Goal: Task Accomplishment & Management: Complete application form

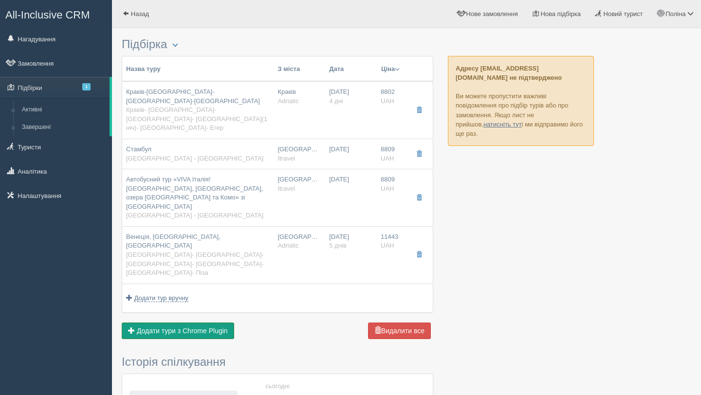
click at [209, 327] on span "Додати тури з Chrome Plugin" at bounding box center [182, 331] width 91 height 8
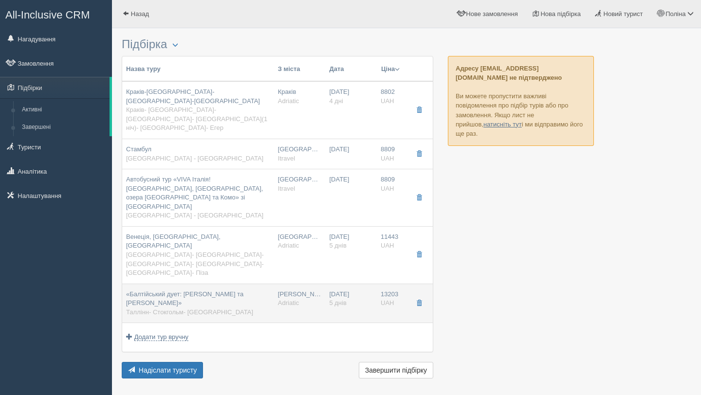
click at [252, 290] on div "«Балтійський дует: [PERSON_NAME] та [PERSON_NAME]» [GEOGRAPHIC_DATA]- [GEOGRAPH…" at bounding box center [198, 303] width 144 height 27
type input "«Балтійський дует: [PERSON_NAME] та [PERSON_NAME]»"
type input "Таллінн- Стокгольм- [GEOGRAPHIC_DATA]"
type input "[URL][DOMAIN_NAME][DATE]"
type input "Adriatic"
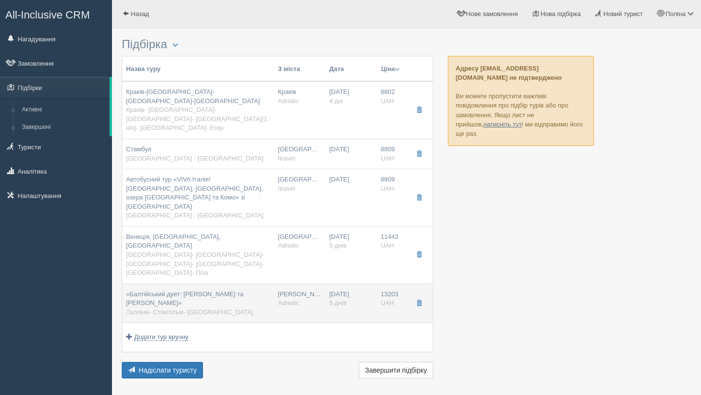
type input "5"
type input "13203"
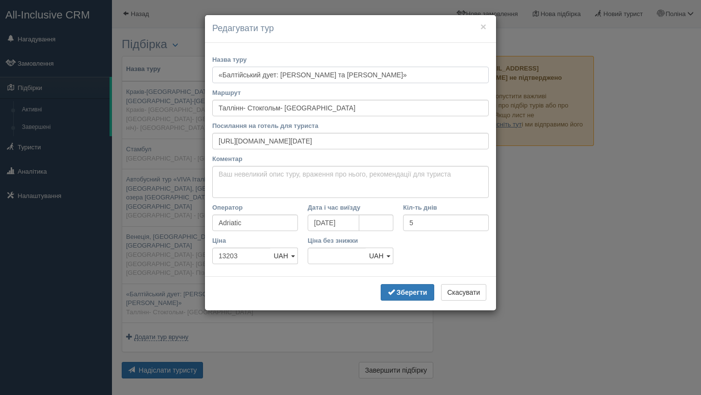
drag, startPoint x: 284, startPoint y: 70, endPoint x: 283, endPoint y: 78, distance: 8.3
click at [283, 78] on input "«Балтійський дует: [PERSON_NAME] та [PERSON_NAME]»" at bounding box center [350, 75] width 277 height 17
click at [294, 76] on input "[PERSON_NAME] та Стокгольм»" at bounding box center [350, 75] width 277 height 17
click at [397, 296] on b "Зберегти" at bounding box center [412, 293] width 31 height 8
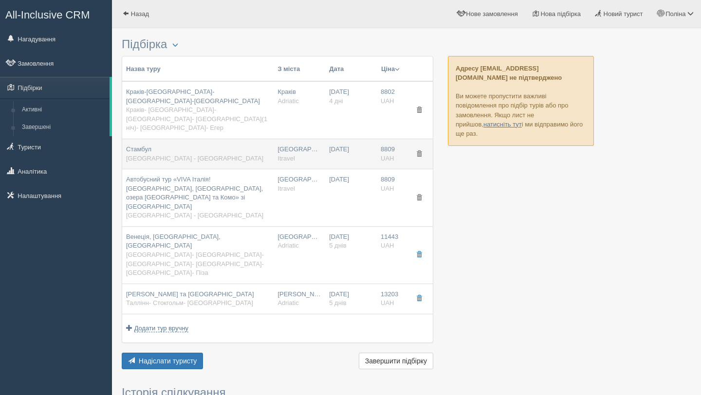
click at [317, 140] on td "[GEOGRAPHIC_DATA] Itravel" at bounding box center [300, 154] width 52 height 30
type input "Стамбул"
type input "[GEOGRAPHIC_DATA] - [GEOGRAPHIC_DATA]"
type input "[URL][DOMAIN_NAME]"
type input "Itravel"
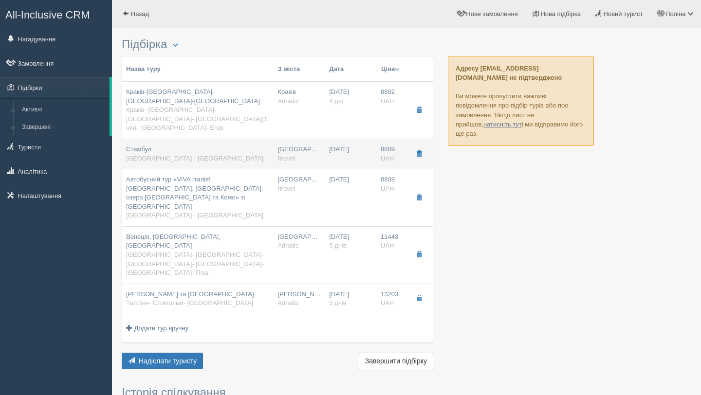
type input "8809"
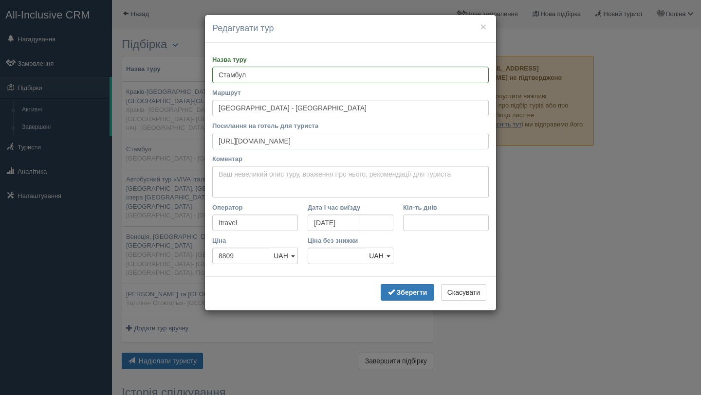
drag, startPoint x: 352, startPoint y: 139, endPoint x: 211, endPoint y: 139, distance: 140.3
click at [211, 139] on div "Назва туру [GEOGRAPHIC_DATA] Маршрут [GEOGRAPHIC_DATA] Посилання на готель для …" at bounding box center [350, 160] width 291 height 234
click at [425, 216] on input "Кіл-ть днів" at bounding box center [446, 223] width 86 height 17
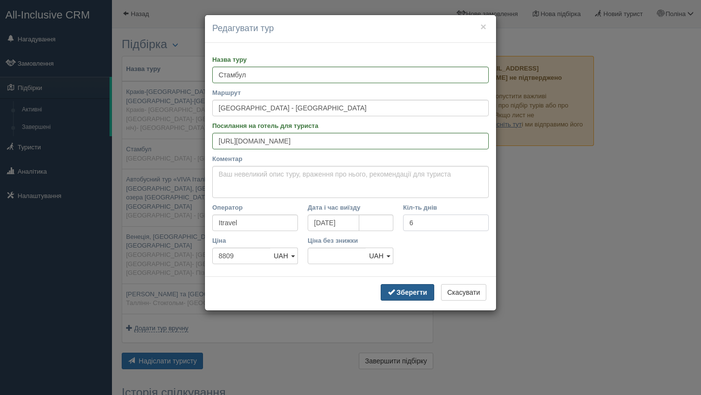
type input "6"
click at [409, 289] on b "Зберегти" at bounding box center [412, 293] width 31 height 8
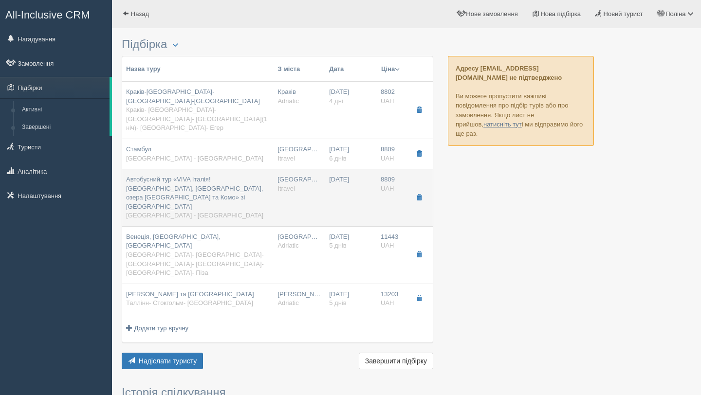
click at [244, 175] on div "Автобусний тур «VIVA Італія! [GEOGRAPHIC_DATA], [GEOGRAPHIC_DATA], озера [GEOGR…" at bounding box center [198, 197] width 144 height 45
type input "Автобусний тур «VIVA Італія! [GEOGRAPHIC_DATA], [GEOGRAPHIC_DATA], озера [GEOGR…"
type input "[GEOGRAPHIC_DATA] - [GEOGRAPHIC_DATA]"
type input "[URL][DOMAIN_NAME]"
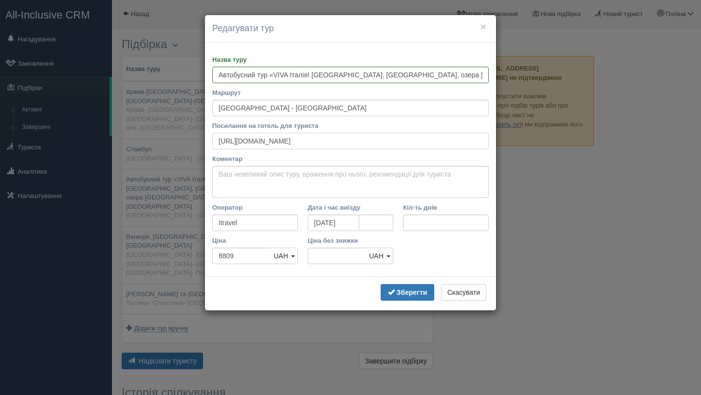
drag, startPoint x: 360, startPoint y: 143, endPoint x: 217, endPoint y: 140, distance: 143.7
click at [217, 140] on input "[URL][DOMAIN_NAME]" at bounding box center [350, 141] width 277 height 17
click at [415, 222] on input "Кіл-ть днів" at bounding box center [446, 223] width 86 height 17
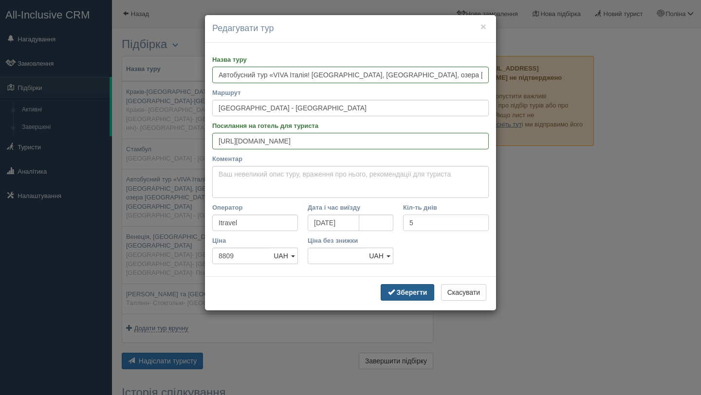
type input "5"
click at [400, 293] on b "Зберегти" at bounding box center [412, 293] width 31 height 8
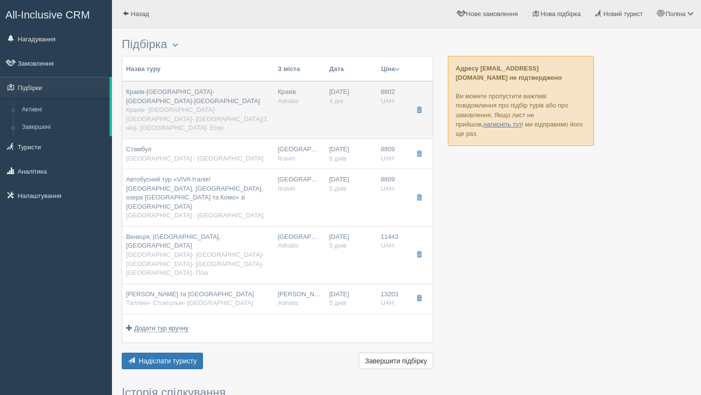
click at [265, 98] on div "Краків-[GEOGRAPHIC_DATA]-[GEOGRAPHIC_DATA]-[GEOGRAPHIC_DATA] [GEOGRAPHIC_DATA]-…" at bounding box center [198, 110] width 144 height 45
type input "Краків-[GEOGRAPHIC_DATA]-[GEOGRAPHIC_DATA]-[GEOGRAPHIC_DATA]"
type input "Краків- [GEOGRAPHIC_DATA]- [GEOGRAPHIC_DATA]- [GEOGRAPHIC_DATA](1 ніч)- [GEOGRA…"
type input "[URL][DOMAIN_NAME]"
type textarea "Lo ipsumdolo si am, co adi elitse doeius-temporin 4 utl, etdolore magn aliq eni…"
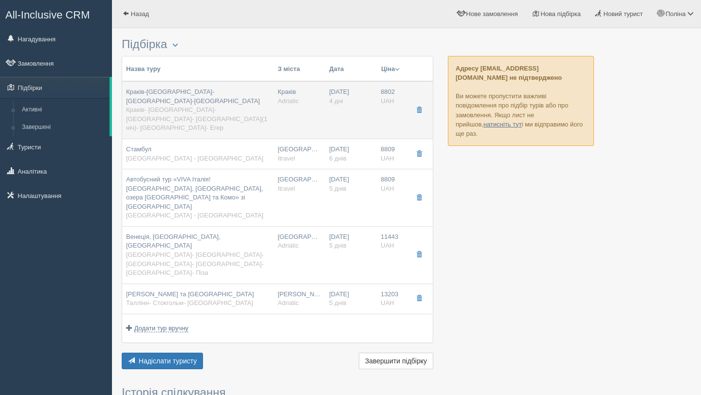
type input "Adriatic"
type input "4"
type input "8802"
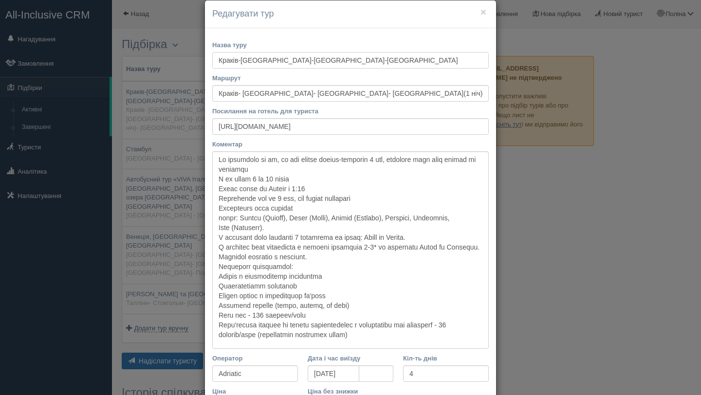
scroll to position [13, 0]
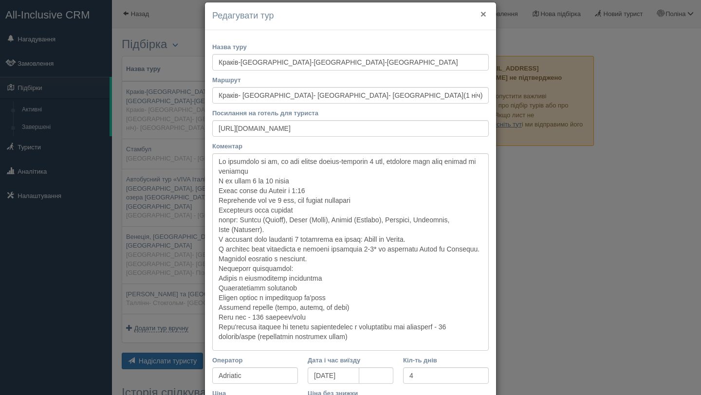
click at [484, 14] on button "×" at bounding box center [484, 14] width 6 height 10
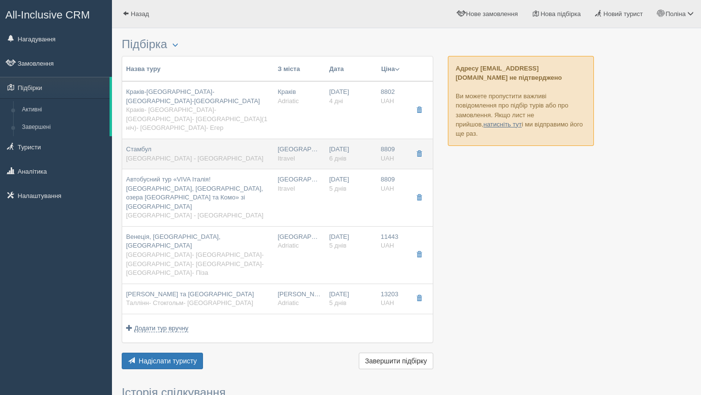
click at [207, 148] on td "Стамбул [GEOGRAPHIC_DATA] - [GEOGRAPHIC_DATA]" at bounding box center [197, 154] width 151 height 30
type input "Стамбул"
type input "[GEOGRAPHIC_DATA] - [GEOGRAPHIC_DATA]"
type input "[URL][DOMAIN_NAME]"
type input "Itravel"
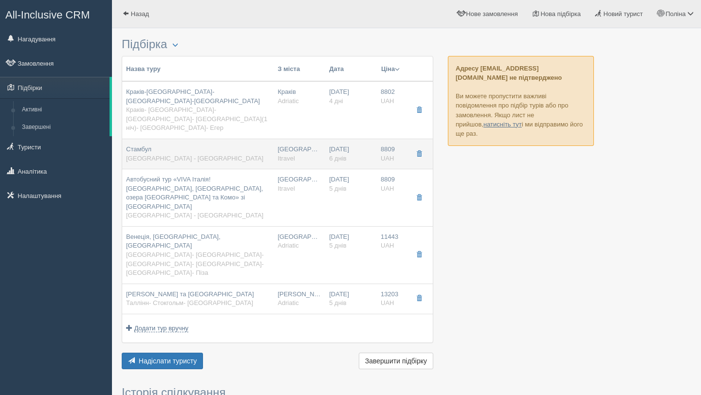
type input "6"
type input "8809"
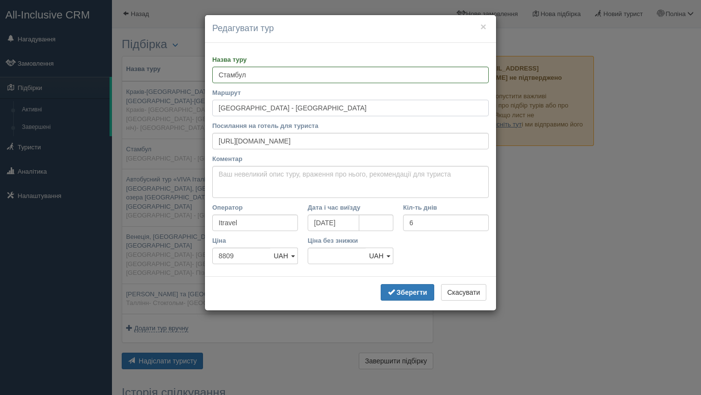
click at [290, 114] on input "[GEOGRAPHIC_DATA] - [GEOGRAPHIC_DATA]" at bounding box center [350, 108] width 277 height 17
type input "[PERSON_NAME]"
paste input "[GEOGRAPHIC_DATA] – [GEOGRAPHIC_DATA] – [GEOGRAPHIC_DATA] – [GEOGRAPHIC_DATA] –…"
type input "[GEOGRAPHIC_DATA] – [GEOGRAPHIC_DATA] – [GEOGRAPHIC_DATA] – [GEOGRAPHIC_DATA] –…"
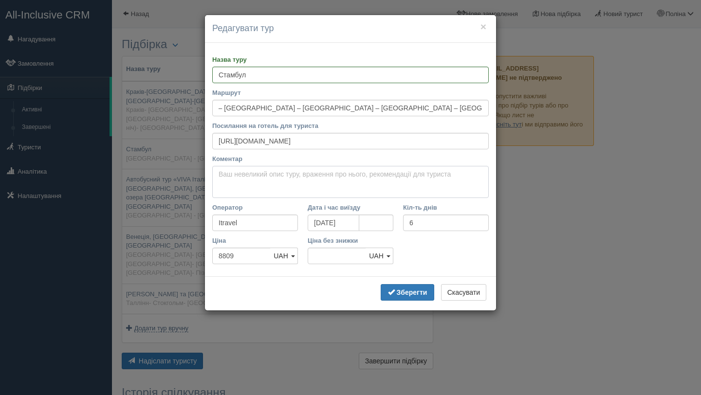
scroll to position [0, 0]
click at [273, 177] on textarea "Коментар" at bounding box center [350, 182] width 277 height 32
paste textarea "Тур на 5 днів, 2 нічних переїзди, 2 ночі в готелях"
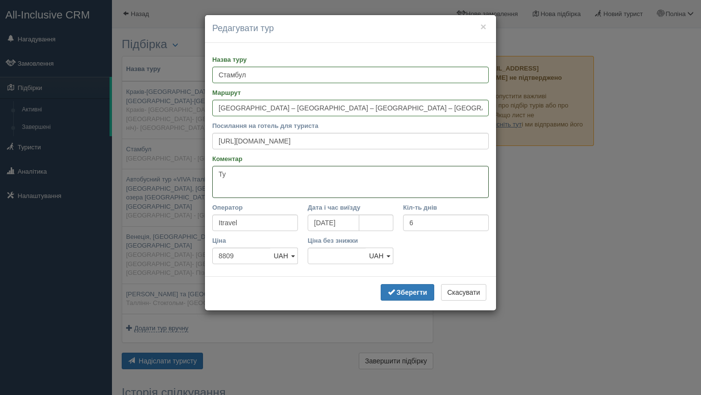
type textarea "Т"
paste textarea "Тур триває 6 днів, 3 ночі в готелі, 2 нічних переїзди"
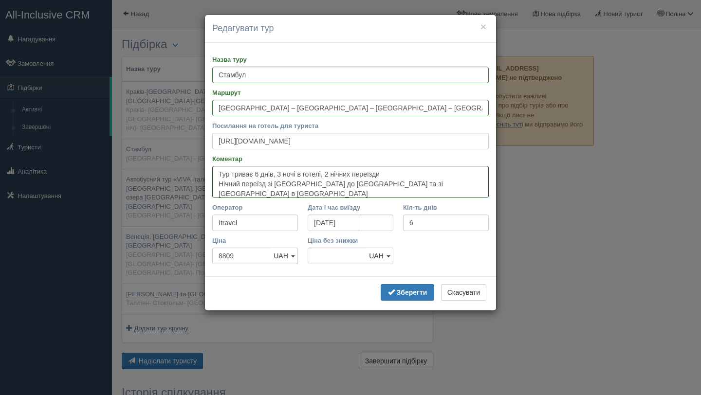
type textarea "Тур триває 6 днів, 3 ночі в готелі, 2 нічних переїзди Нічний переїзд зі [GEOGRA…"
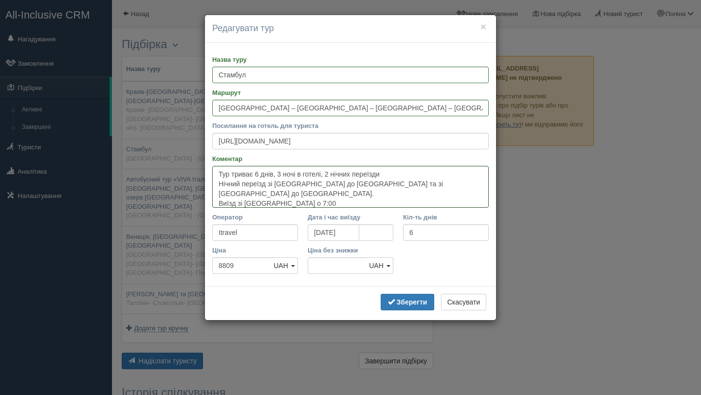
type textarea "Тур триває 6 днів, 3 ночі в готелі, 2 нічних переїзди Нічний переїзд зі [GEOGRA…"
drag, startPoint x: 362, startPoint y: 143, endPoint x: 209, endPoint y: 138, distance: 152.5
click at [209, 138] on div "Назва туру [GEOGRAPHIC_DATA] Маршрут [GEOGRAPHIC_DATA] – [GEOGRAPHIC_DATA] – [G…" at bounding box center [350, 165] width 291 height 244
paste input "[URL][DOMAIN_NAME]"
type input "[URL][DOMAIN_NAME]"
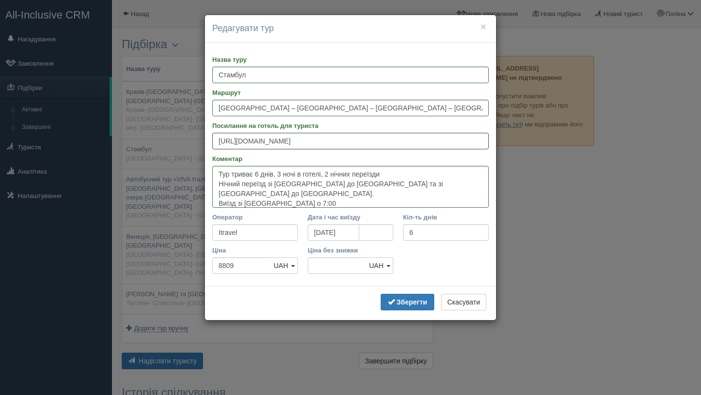
scroll to position [0, 75]
type input "[URL][DOMAIN_NAME]"
click at [322, 197] on textarea "Тур триває 6 днів, 3 ночі в готелі, 2 нічних переїзди Нічний переїзд зі [GEOGRA…" at bounding box center [350, 187] width 277 height 42
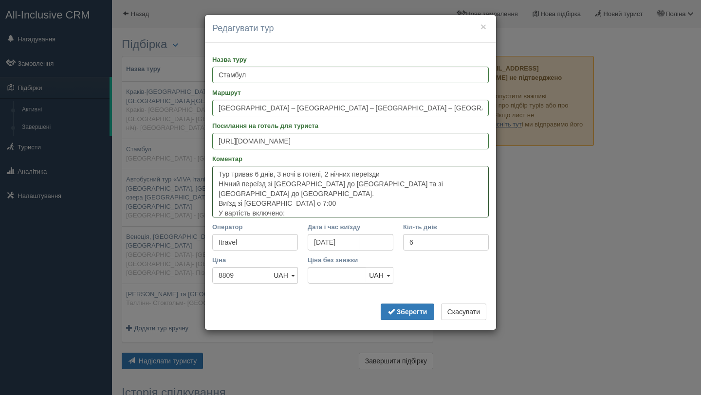
paste textarea "Проїзд автобусом за програмою туру — Проживання в готелях 2-3 * — Сніданки в го…"
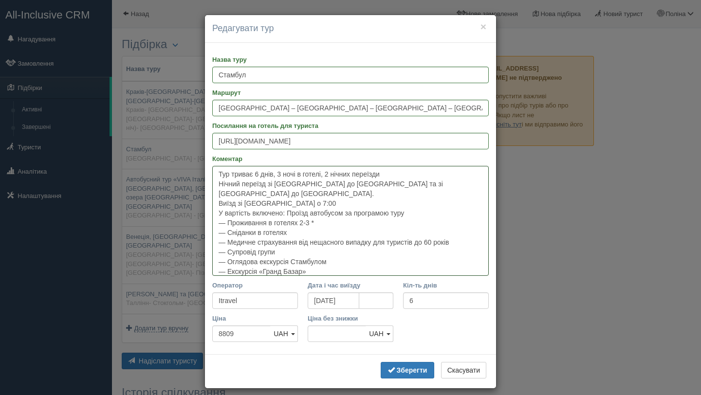
click at [290, 203] on textarea "Тур триває 6 днів, 3 ночі в готелі, 2 нічних переїзди Нічний переїзд зі [GEOGRA…" at bounding box center [350, 221] width 277 height 110
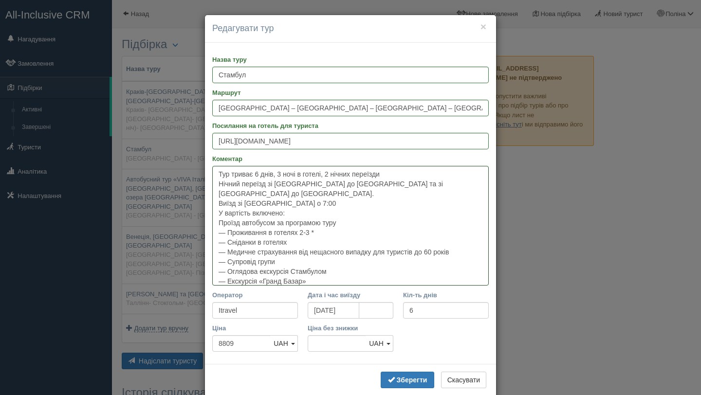
drag, startPoint x: 343, startPoint y: 212, endPoint x: 216, endPoint y: 214, distance: 127.1
click at [216, 214] on textarea "Тур триває 6 днів, 3 ночі в готелі, 2 нічних переїзди Нічний переїзд зі [GEOGRA…" at bounding box center [350, 226] width 277 height 120
drag, startPoint x: 226, startPoint y: 224, endPoint x: 210, endPoint y: 223, distance: 16.1
click at [210, 223] on div "Назва туру [GEOGRAPHIC_DATA] Маршрут [GEOGRAPHIC_DATA] – [GEOGRAPHIC_DATA] – [G…" at bounding box center [350, 204] width 291 height 322
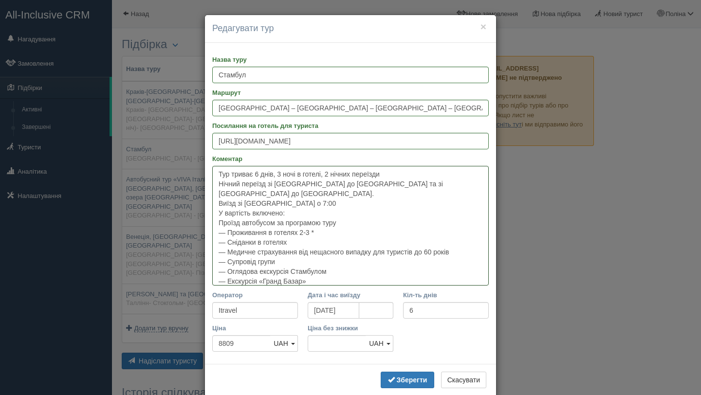
click at [217, 217] on textarea "Тур триває 6 днів, 3 ночі в готелі, 2 нічних переїзди Нічний переїзд зі [GEOGRA…" at bounding box center [350, 226] width 277 height 120
paste textarea "—"
click at [325, 277] on textarea "Тур триває 6 днів, 3 ночі в готелі, 2 нічних переїзди Нічний переїзд зі [GEOGRA…" at bounding box center [350, 226] width 277 height 120
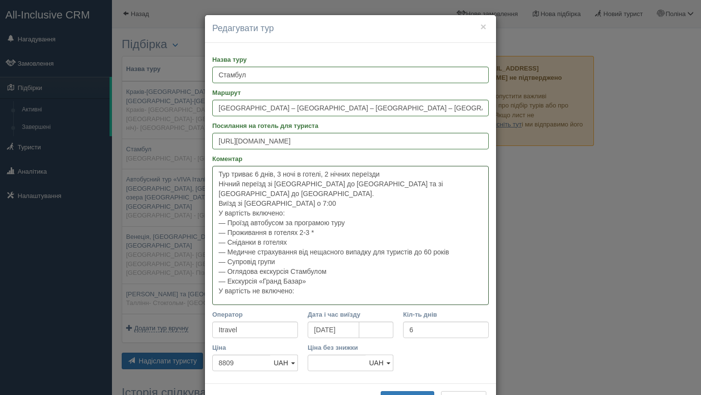
paste textarea "— Факультативні екскурсії — Вхідні квитки в екскурсійні об'єкти — Громадський т…"
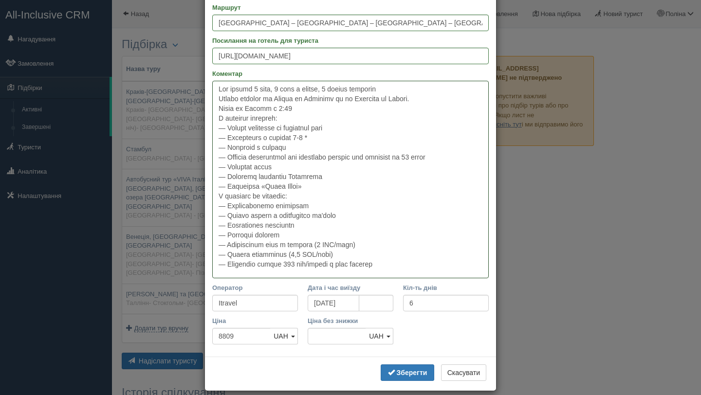
scroll to position [86, 0]
type textarea "Lor ipsumd 9 sita, 7 cons a elitse, 7 doeius temporin Utlabo etdolor ma Aliqua …"
click at [405, 377] on button "Зберегти" at bounding box center [408, 372] width 54 height 17
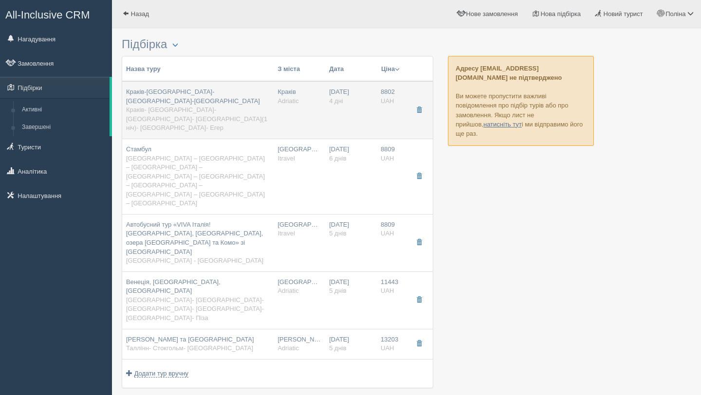
click at [183, 97] on div "Краків-[GEOGRAPHIC_DATA]-[GEOGRAPHIC_DATA]-[GEOGRAPHIC_DATA] [GEOGRAPHIC_DATA]-…" at bounding box center [198, 110] width 144 height 45
type input "Краків-[GEOGRAPHIC_DATA]-[GEOGRAPHIC_DATA]-[GEOGRAPHIC_DATA]"
type input "Краків- [GEOGRAPHIC_DATA]- [GEOGRAPHIC_DATA]- [GEOGRAPHIC_DATA](1 ніч)- [GEOGRA…"
type input "[URL][DOMAIN_NAME]"
type textarea "Lo ipsumdolo si am, co adi elitse doeius-temporin 4 utl, etdolore magn aliq eni…"
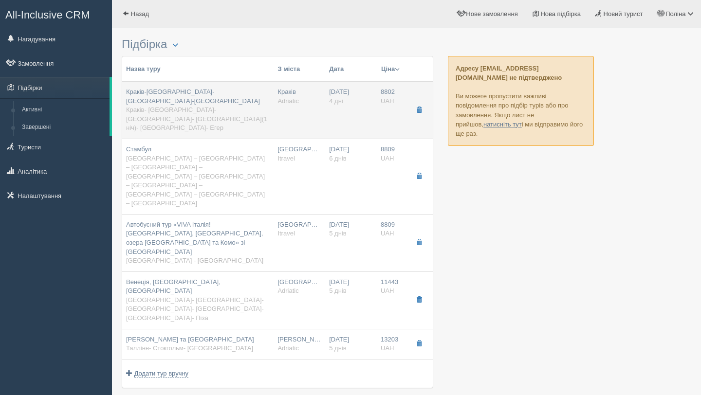
type input "Adriatic"
type input "4"
type input "8802"
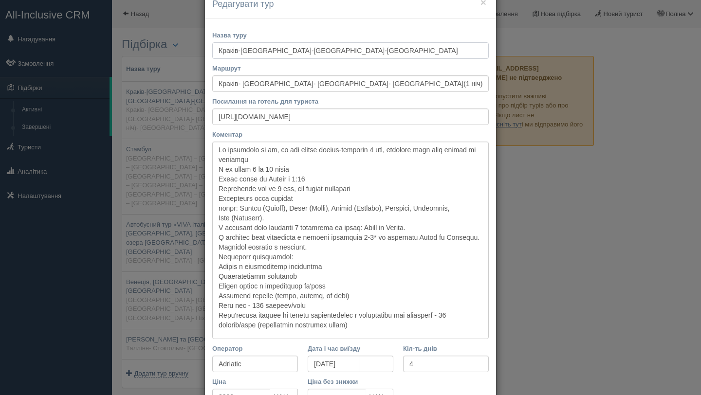
scroll to position [25, 0]
click at [303, 229] on textarea "Коментар" at bounding box center [350, 240] width 277 height 198
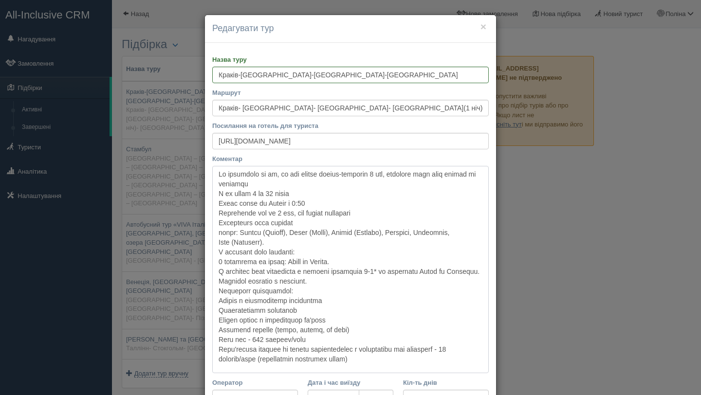
drag, startPoint x: 272, startPoint y: 270, endPoint x: 208, endPoint y: 273, distance: 64.4
click at [208, 273] on div "Назва туру [GEOGRAPHIC_DATA]-[GEOGRAPHIC_DATA]-[GEOGRAPHIC_DATA]-[GEOGRAPHIC_DA…" at bounding box center [350, 248] width 291 height 410
click at [217, 262] on textarea "Коментар" at bounding box center [350, 269] width 277 height 207
paste textarea "— Факультативні екскурсії — Вхідні квитки в екскурсійні об'єкти — Громадський т…"
drag, startPoint x: 300, startPoint y: 280, endPoint x: 443, endPoint y: 270, distance: 143.5
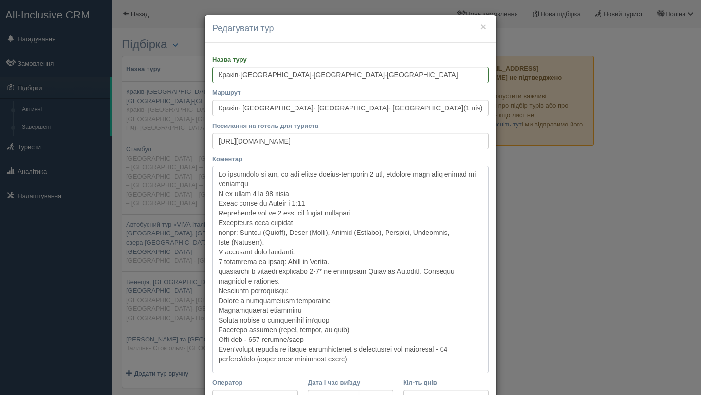
click at [443, 270] on textarea "Коментар" at bounding box center [350, 269] width 277 height 207
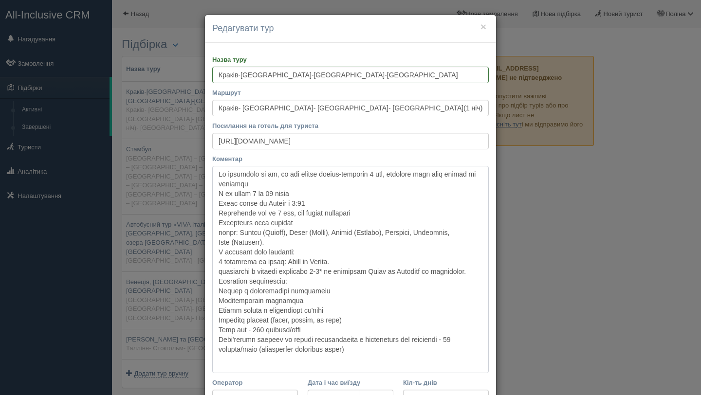
drag, startPoint x: 299, startPoint y: 290, endPoint x: 211, endPoint y: 290, distance: 87.7
click at [211, 290] on div "Назва туру [GEOGRAPHIC_DATA]-[GEOGRAPHIC_DATA]-[GEOGRAPHIC_DATA]-[GEOGRAPHIC_DA…" at bounding box center [350, 248] width 291 height 410
click at [219, 301] on textarea "Коментар" at bounding box center [350, 269] width 277 height 207
click at [218, 309] on textarea "Коментар" at bounding box center [350, 269] width 277 height 207
click at [218, 319] on textarea "Коментар" at bounding box center [350, 269] width 277 height 207
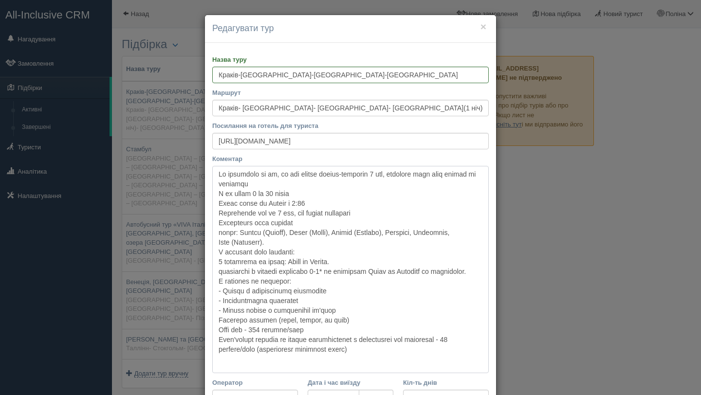
click at [217, 330] on textarea "Коментар" at bounding box center [350, 269] width 277 height 207
click at [218, 338] on textarea "Коментар" at bounding box center [350, 269] width 277 height 207
click at [221, 350] on textarea "Коментар" at bounding box center [350, 269] width 277 height 207
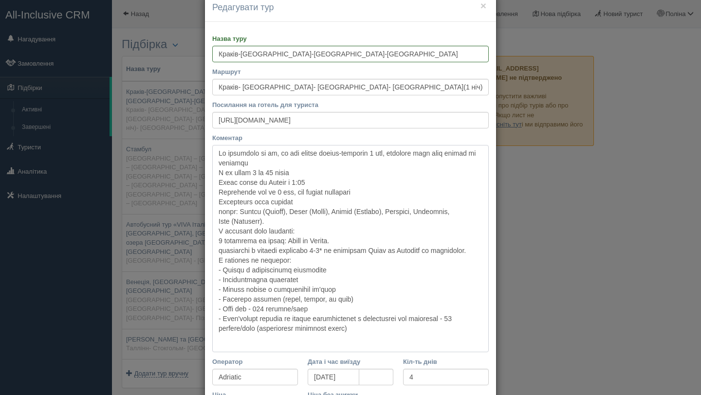
scroll to position [26, 0]
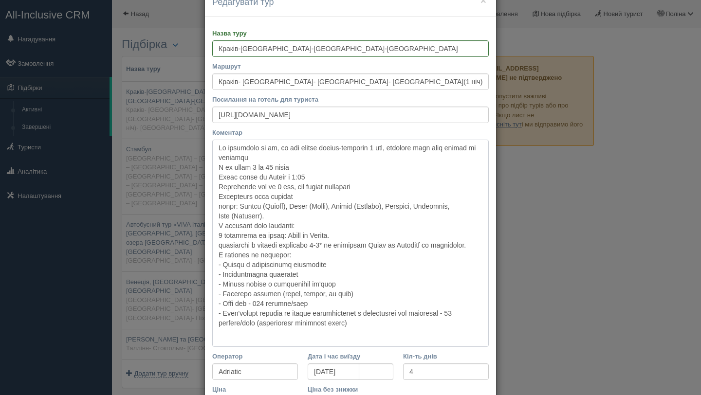
click at [224, 333] on textarea "Коментар" at bounding box center [350, 243] width 277 height 207
click at [219, 234] on textarea "Коментар" at bounding box center [350, 243] width 277 height 207
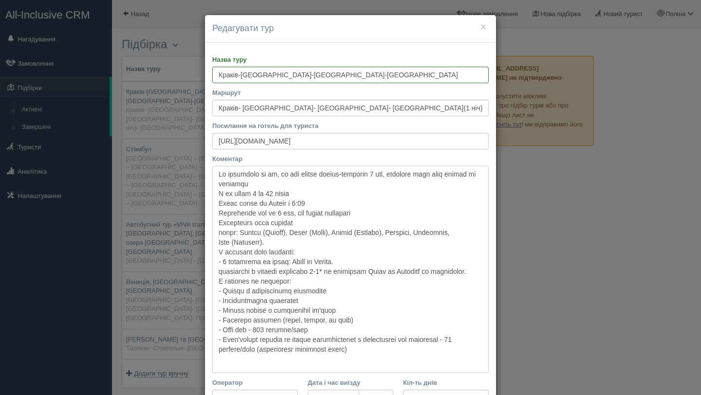
click at [218, 274] on textarea "Коментар" at bounding box center [350, 269] width 277 height 207
click at [223, 274] on textarea "Коментар" at bounding box center [350, 269] width 277 height 207
click at [218, 274] on textarea "Коментар" at bounding box center [350, 269] width 277 height 207
click at [313, 256] on textarea "Коментар" at bounding box center [350, 269] width 277 height 207
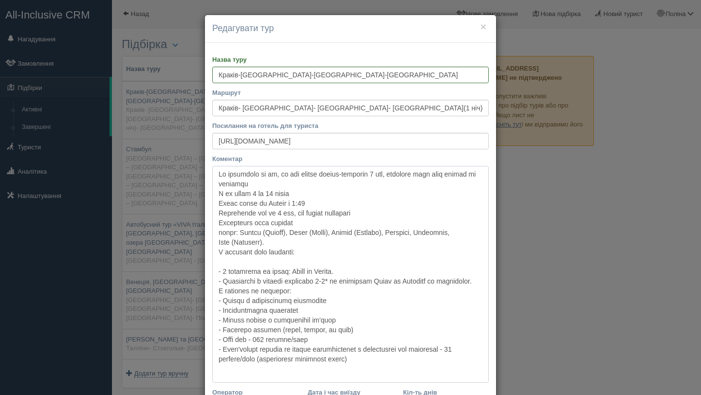
click at [296, 184] on textarea "Коментар" at bounding box center [350, 274] width 277 height 217
click at [302, 193] on textarea "Коментар" at bounding box center [350, 274] width 277 height 217
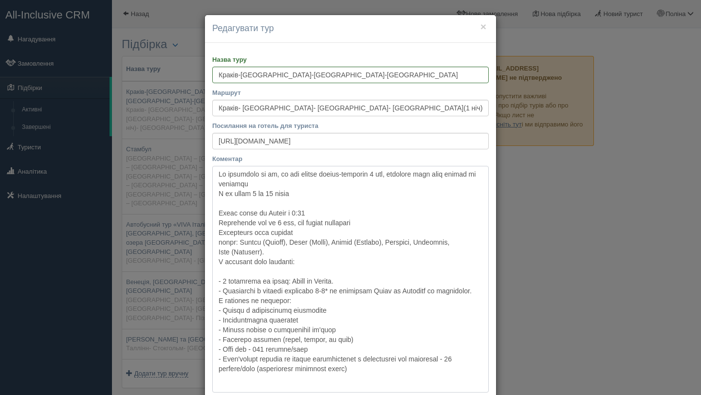
click at [377, 221] on textarea "Коментар" at bounding box center [350, 279] width 277 height 227
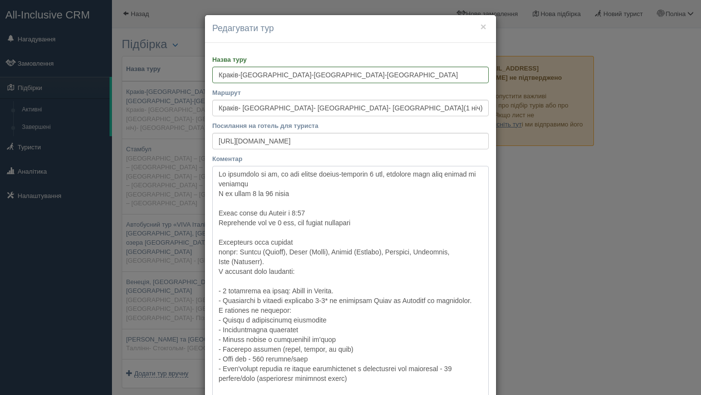
click at [298, 263] on textarea "Коментар" at bounding box center [350, 284] width 277 height 237
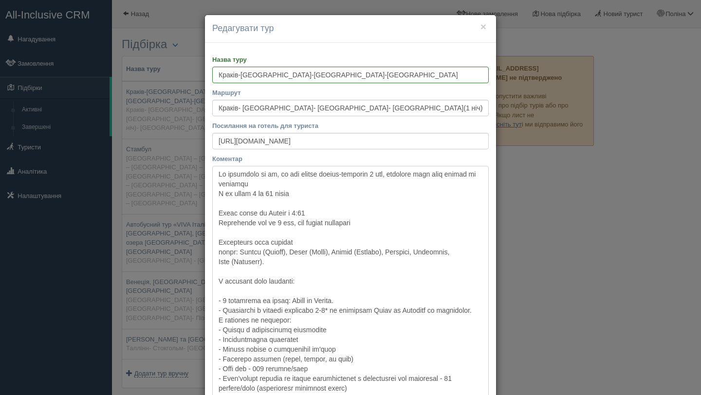
click at [222, 295] on textarea "Коментар" at bounding box center [350, 289] width 277 height 246
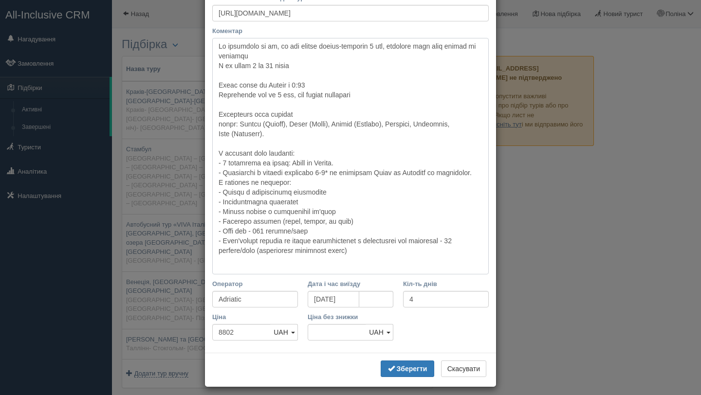
scroll to position [135, 0]
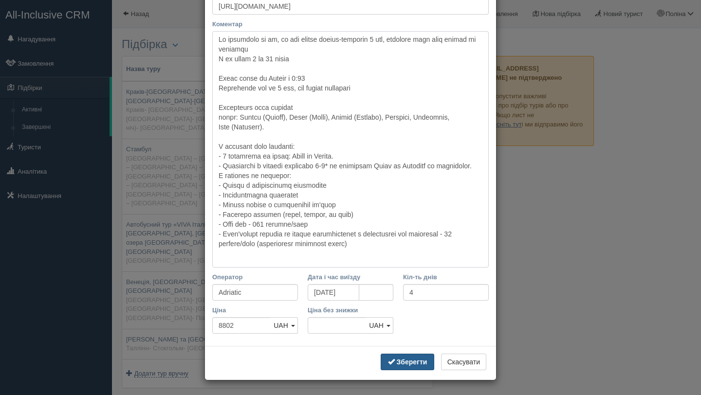
type textarea "Lo ipsumdolo si am, co adi elitse doeius-temporin 4 utl, etdolore magn aliq eni…"
click at [408, 363] on b "Зберегти" at bounding box center [412, 362] width 31 height 8
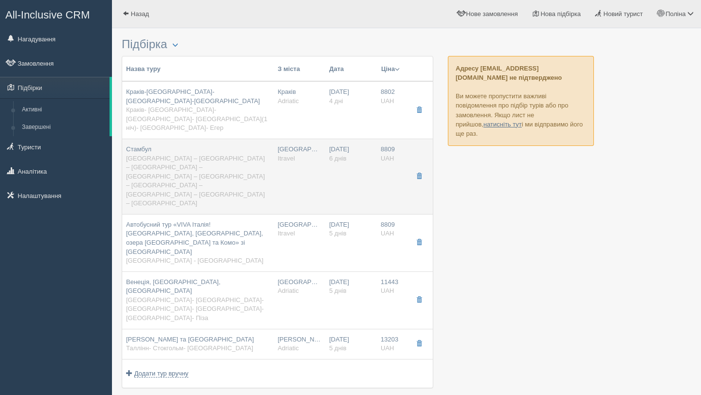
click at [173, 155] on span "[GEOGRAPHIC_DATA] – [GEOGRAPHIC_DATA] – [GEOGRAPHIC_DATA] – [GEOGRAPHIC_DATA] –…" at bounding box center [195, 181] width 139 height 53
type input "Стамбул"
type input "[GEOGRAPHIC_DATA] – [GEOGRAPHIC_DATA] – [GEOGRAPHIC_DATA] – [GEOGRAPHIC_DATA] –…"
type input "[URL][DOMAIN_NAME]"
type textarea "Lor ipsumd 9 sita, 7 cons a elitse, 7 doeius temporin Utlabo etdolor ma Aliqua …"
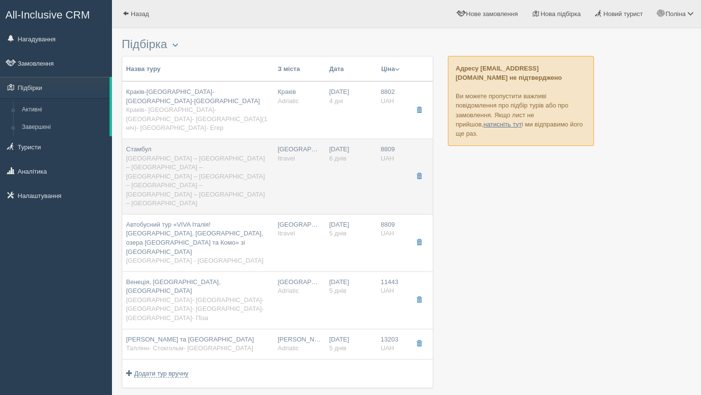
type input "Itravel"
type input "6"
type input "8809"
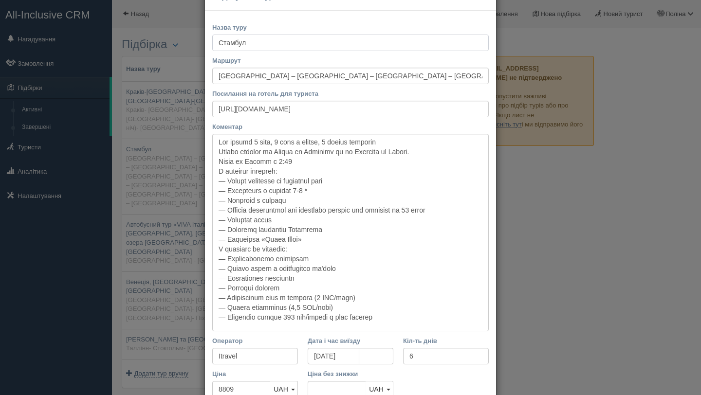
scroll to position [39, 0]
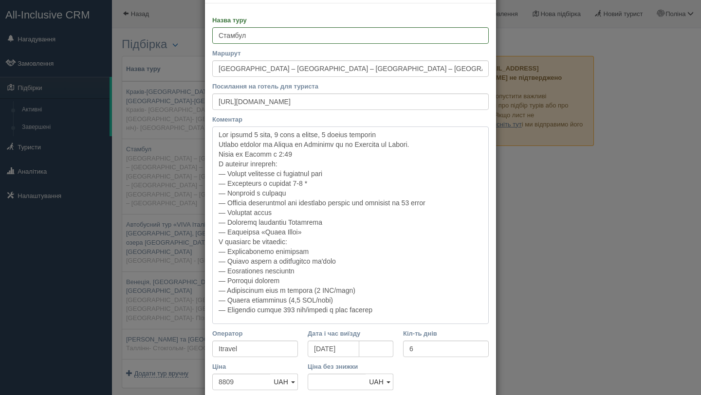
drag, startPoint x: 226, startPoint y: 169, endPoint x: 311, endPoint y: 191, distance: 87.1
click at [311, 191] on textarea "Коментар" at bounding box center [350, 226] width 277 height 198
drag, startPoint x: 223, startPoint y: 171, endPoint x: 333, endPoint y: 212, distance: 117.4
click at [333, 212] on textarea "Коментар" at bounding box center [350, 226] width 277 height 198
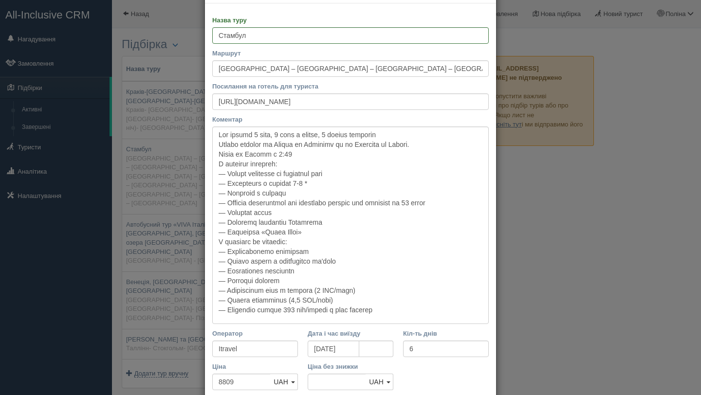
click at [600, 208] on div "× Редагувати тур Назва туру [GEOGRAPHIC_DATA] Маршрут [GEOGRAPHIC_DATA] – [GEOG…" at bounding box center [350, 197] width 701 height 395
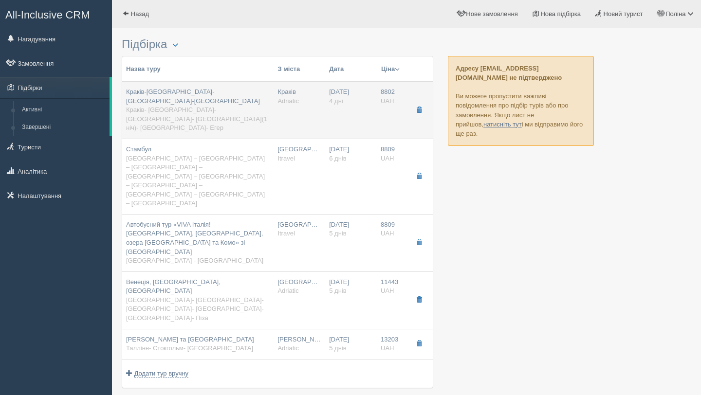
click at [168, 106] on span "Краків- [GEOGRAPHIC_DATA]- [GEOGRAPHIC_DATA]- [GEOGRAPHIC_DATA](1 ніч)- [GEOGRA…" at bounding box center [196, 118] width 141 height 25
type input "Краків-[GEOGRAPHIC_DATA]-[GEOGRAPHIC_DATA]-[GEOGRAPHIC_DATA]"
type input "Краків- [GEOGRAPHIC_DATA]- [GEOGRAPHIC_DATA]- [GEOGRAPHIC_DATA](1 ніч)- [GEOGRA…"
type input "[URL][DOMAIN_NAME]"
type textarea "Lo ipsumdolo si am, co adi elitse doeius-temporin 4 utl, etdolore magn aliq eni…"
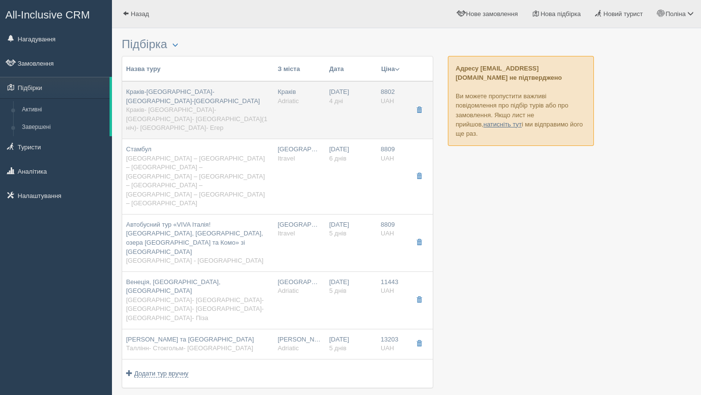
type input "Adriatic"
type input "4"
type input "8802"
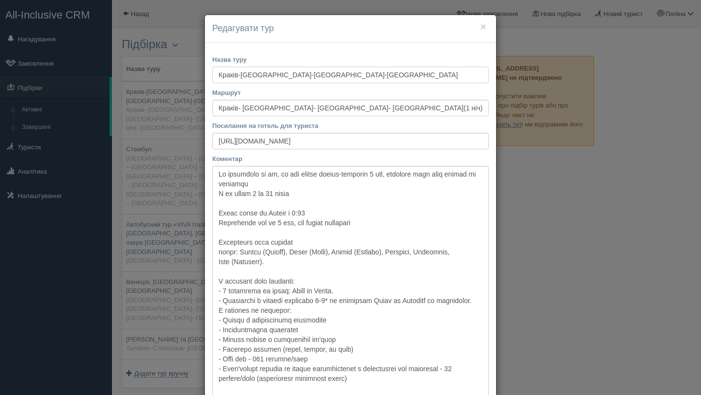
scroll to position [34, 0]
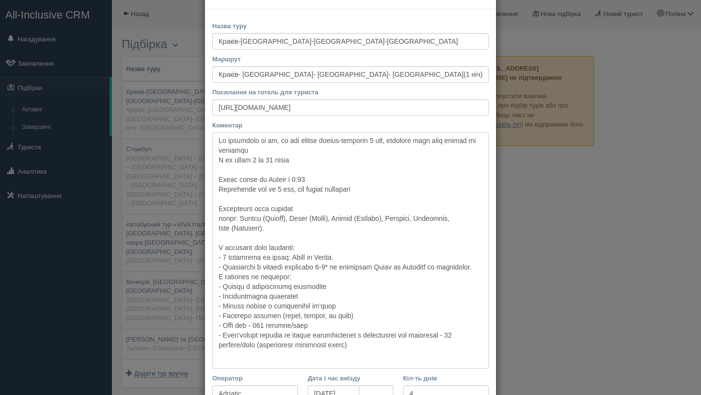
click at [225, 254] on textarea "Коментар" at bounding box center [350, 250] width 277 height 237
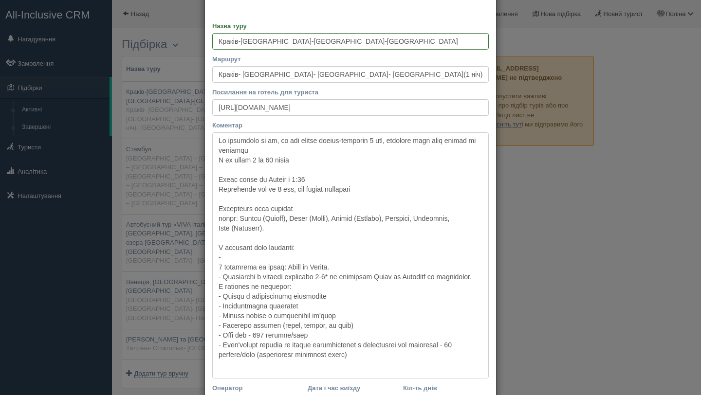
scroll to position [0, 0]
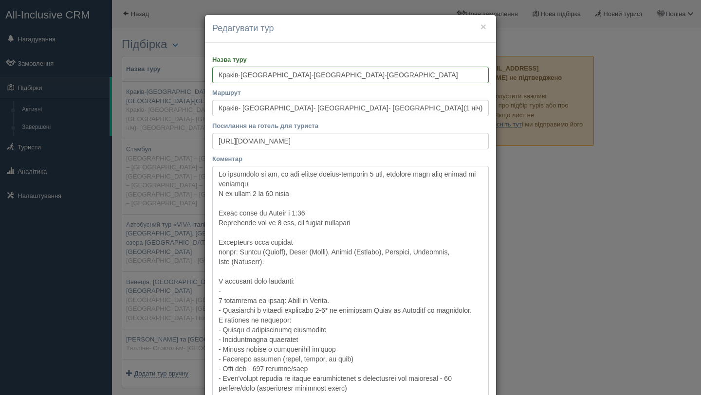
click at [226, 290] on textarea "Коментар" at bounding box center [350, 289] width 277 height 246
paste textarea "Проїзд автобусом за програмою туру — Проживання в готелях 2-3 * — Сніданки в го…"
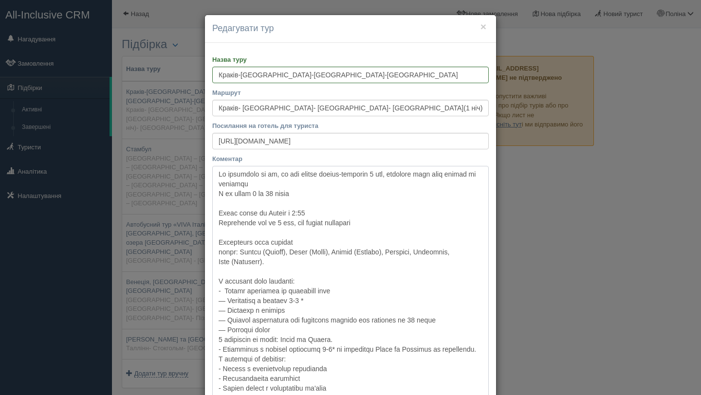
scroll to position [17, 0]
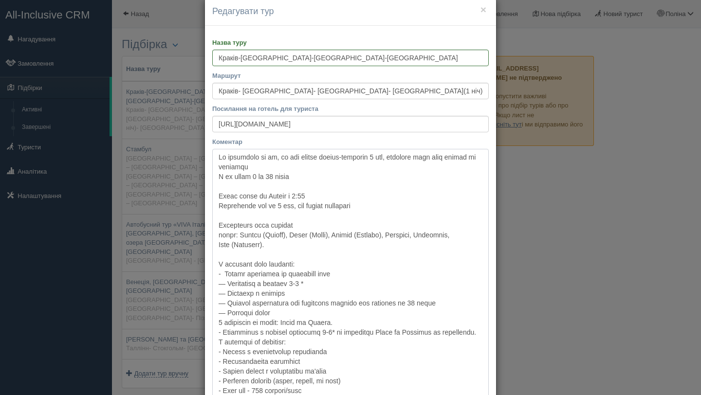
click at [226, 283] on textarea "Коментар" at bounding box center [350, 291] width 277 height 285
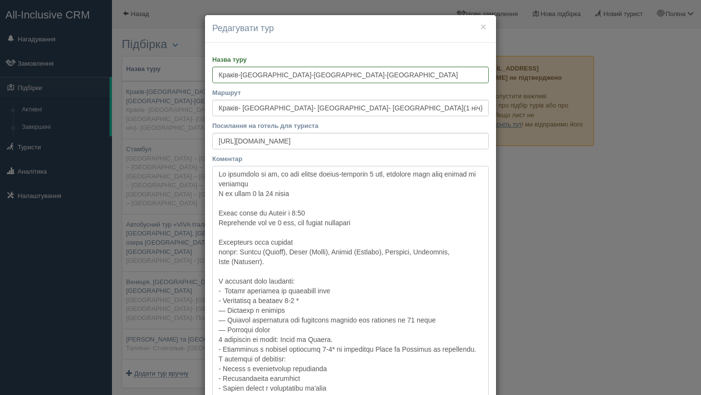
click at [226, 312] on textarea "Коментар" at bounding box center [350, 308] width 277 height 285
click at [308, 299] on textarea "Коментар" at bounding box center [350, 308] width 277 height 285
click at [303, 299] on textarea "Коментар" at bounding box center [350, 308] width 277 height 285
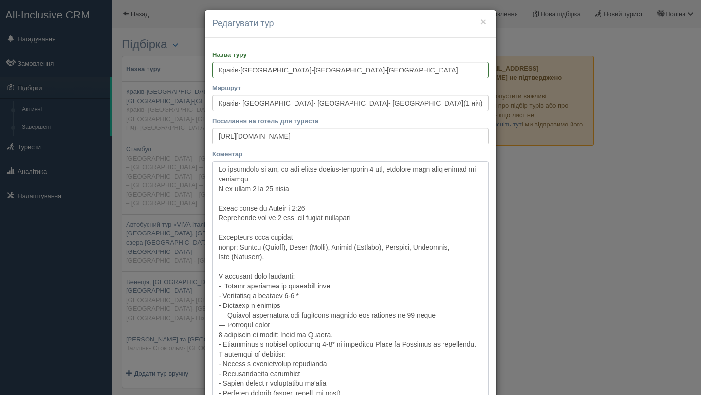
drag, startPoint x: 346, startPoint y: 344, endPoint x: 446, endPoint y: 346, distance: 99.9
click at [446, 346] on textarea "Коментар" at bounding box center [350, 303] width 277 height 285
click at [311, 294] on textarea "Коментар" at bounding box center [350, 303] width 277 height 285
click at [320, 295] on textarea "Коментар" at bounding box center [350, 303] width 277 height 285
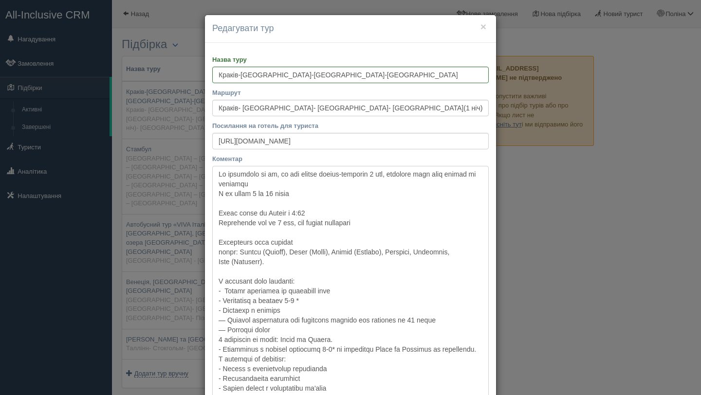
paste textarea "на території [GEOGRAPHIC_DATA] та [GEOGRAPHIC_DATA]"
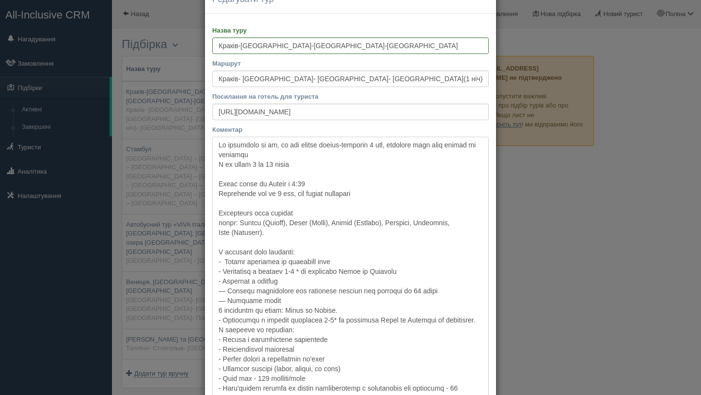
drag, startPoint x: 217, startPoint y: 319, endPoint x: 265, endPoint y: 330, distance: 49.4
click at [265, 330] on textarea "Коментар" at bounding box center [350, 279] width 277 height 285
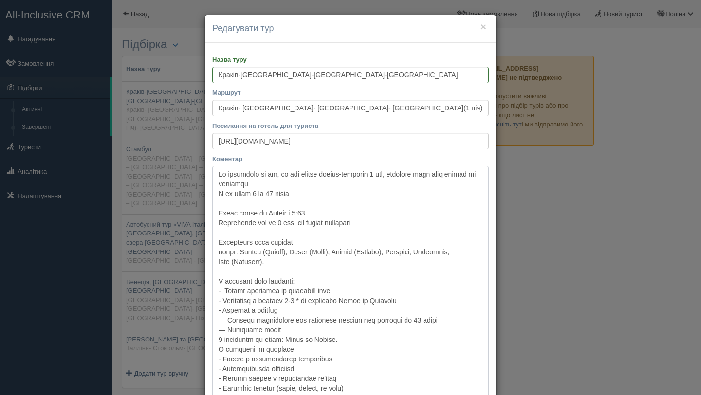
click at [227, 320] on textarea "Коментар" at bounding box center [350, 299] width 277 height 266
click at [225, 329] on textarea "Коментар" at bounding box center [350, 299] width 277 height 266
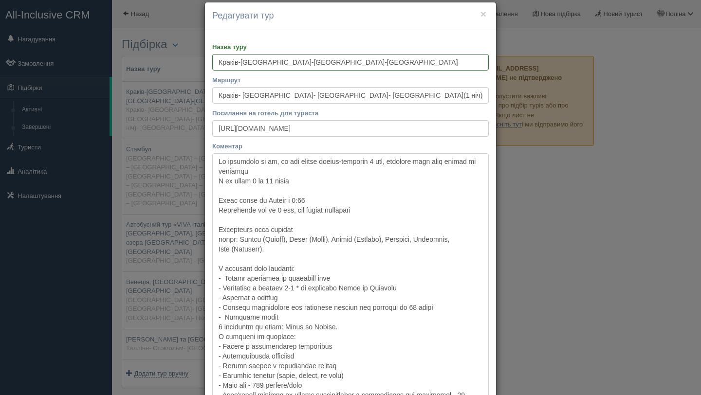
click at [218, 324] on textarea "Коментар" at bounding box center [350, 286] width 277 height 266
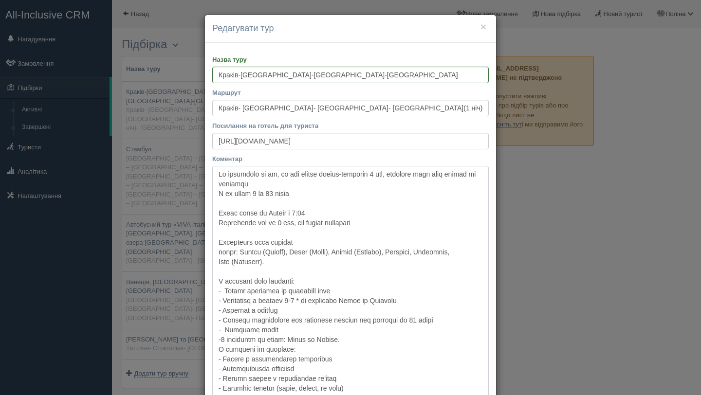
type textarea "Lo ipsumdolo si am, co adi elitse doeius-temporin 8 utl, etdolore magn aliq eni…"
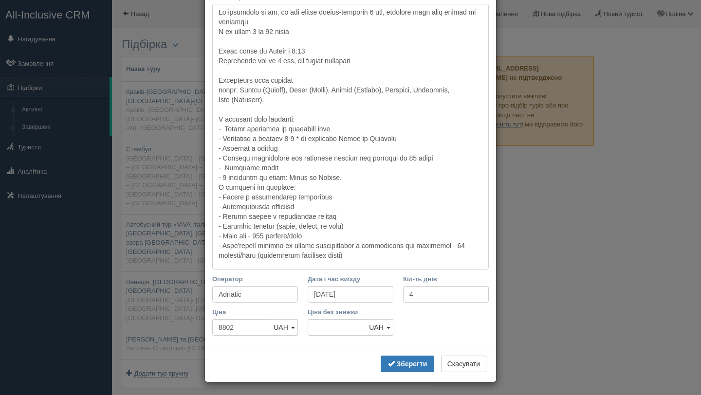
scroll to position [164, 0]
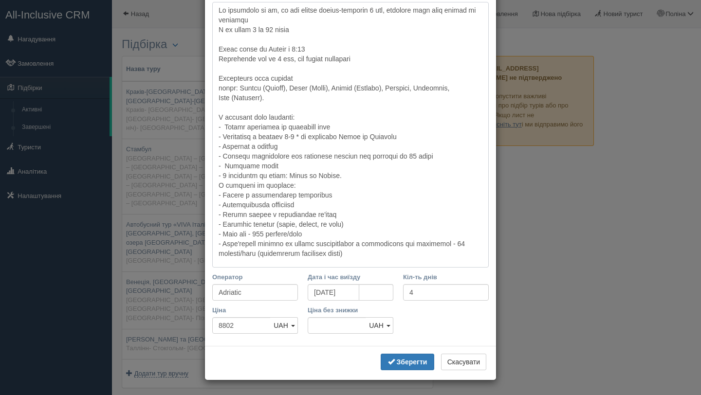
click at [351, 173] on textarea "Коментар" at bounding box center [350, 135] width 277 height 266
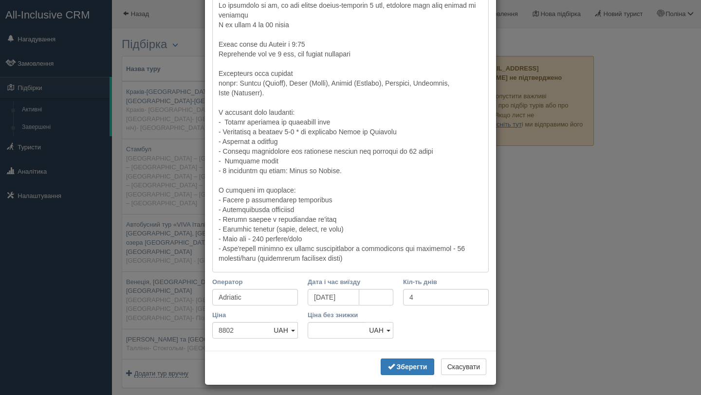
scroll to position [174, 0]
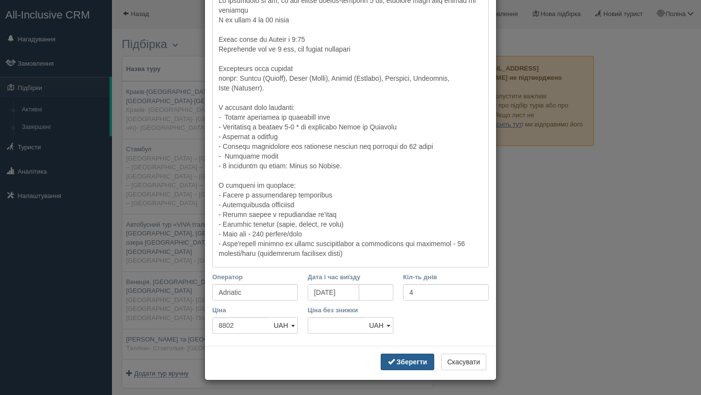
type textarea "Lo ipsumdolo si am, co adi elitse doeius-temporin 8 utl, etdolore magn aliq eni…"
click at [408, 355] on button "Зберегти" at bounding box center [408, 362] width 54 height 17
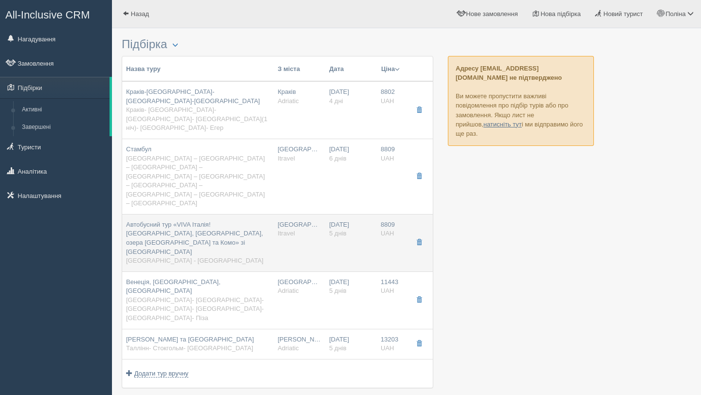
click at [202, 221] on span "Автобусний тур «VIVA Італія! [GEOGRAPHIC_DATA], [GEOGRAPHIC_DATA], озера [GEOGR…" at bounding box center [194, 238] width 137 height 35
type input "Автобусний тур «VIVA Італія! [GEOGRAPHIC_DATA], [GEOGRAPHIC_DATA], озера [GEOGR…"
type input "[GEOGRAPHIC_DATA] - [GEOGRAPHIC_DATA]"
type input "[URL][DOMAIN_NAME]"
type input "Itravel"
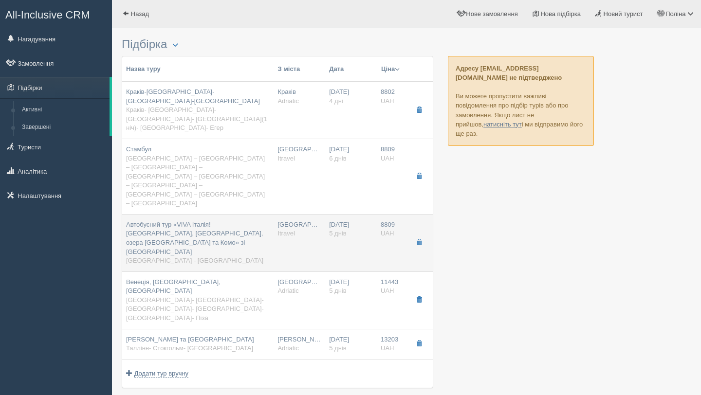
type input "5"
type input "8809"
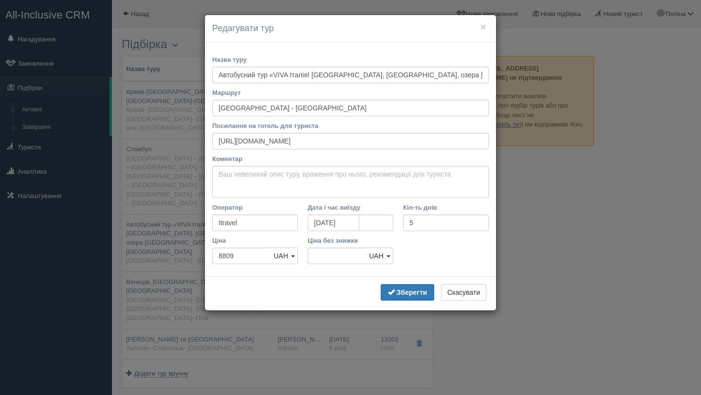
click at [483, 32] on h4 "Редагувати тур" at bounding box center [350, 28] width 277 height 13
click at [483, 26] on button "×" at bounding box center [484, 26] width 6 height 10
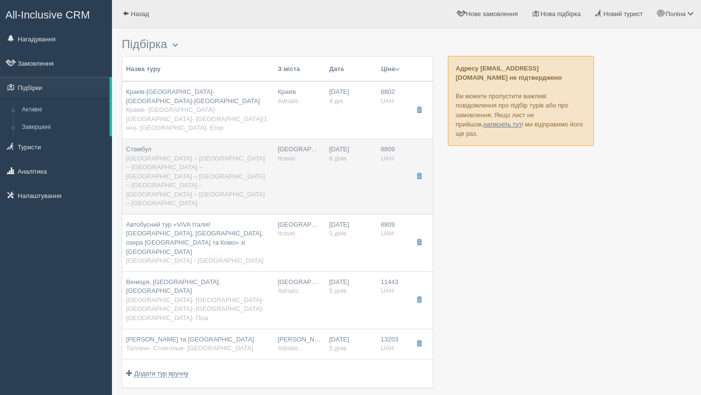
click at [254, 145] on div "Стамбул [GEOGRAPHIC_DATA] – [GEOGRAPHIC_DATA] – [GEOGRAPHIC_DATA] – [GEOGRAPHIC…" at bounding box center [198, 176] width 144 height 63
type input "Стамбул"
type input "[GEOGRAPHIC_DATA] – [GEOGRAPHIC_DATA] – [GEOGRAPHIC_DATA] – [GEOGRAPHIC_DATA] –…"
type input "[URL][DOMAIN_NAME]"
type textarea "Lor ipsumd 9 sita, 7 cons a elitse, 7 doeius temporin Utlabo etdolor ma Aliqua …"
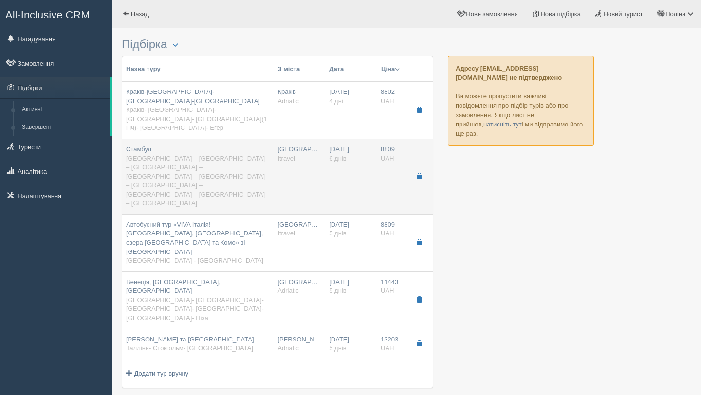
type input "6"
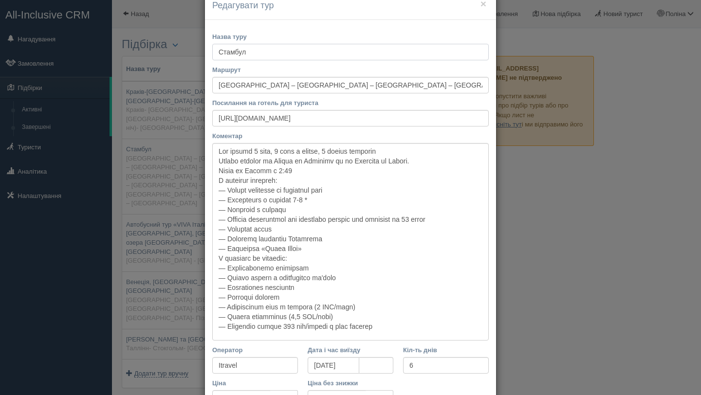
scroll to position [23, 0]
click at [302, 169] on textarea "Коментар" at bounding box center [350, 242] width 277 height 198
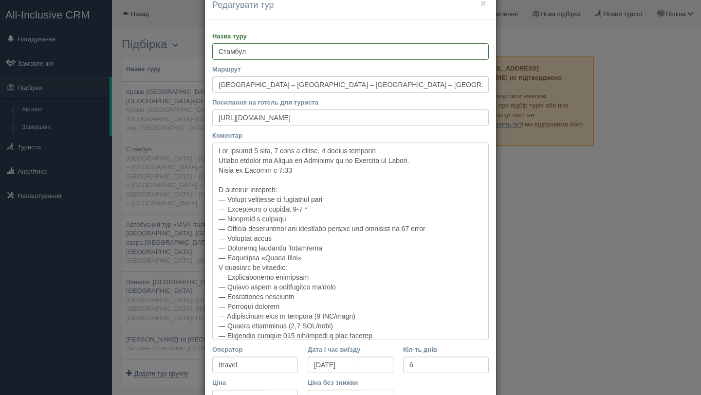
scroll to position [0, 0]
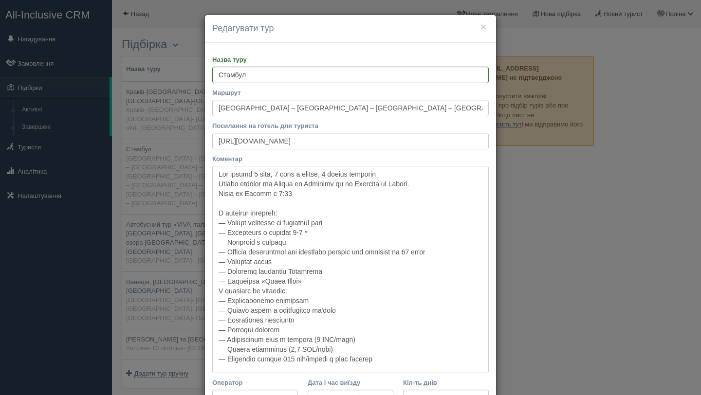
click at [333, 277] on textarea "Коментар" at bounding box center [350, 269] width 277 height 207
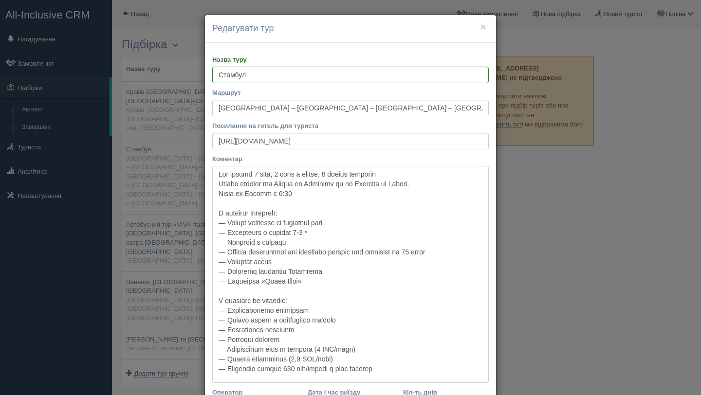
scroll to position [115, 0]
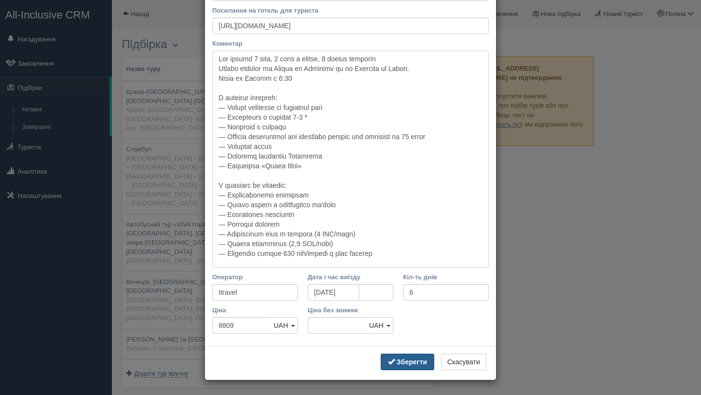
type textarea "Lor ipsumd 3 sita, 9 cons a elitse, 8 doeius temporin Utlabo etdolor ma Aliqua …"
click at [402, 360] on b "Зберегти" at bounding box center [412, 362] width 31 height 8
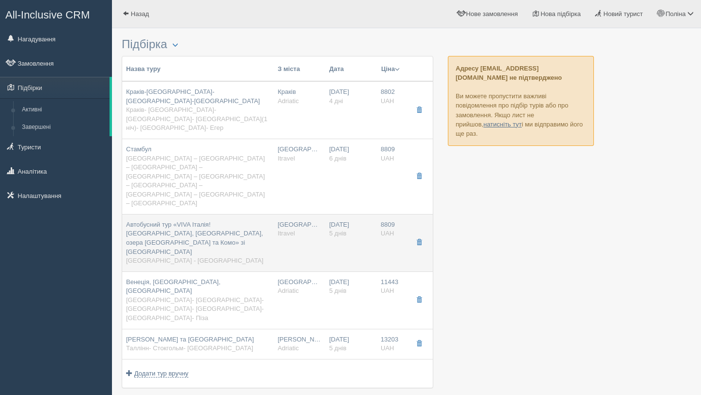
click at [232, 214] on td "Автобусний тур «VIVA Італія! [GEOGRAPHIC_DATA], [GEOGRAPHIC_DATA], озера [GEOGR…" at bounding box center [197, 242] width 151 height 57
type input "Автобусний тур «VIVA Італія! [GEOGRAPHIC_DATA], [GEOGRAPHIC_DATA], озера [GEOGR…"
type input "[GEOGRAPHIC_DATA] - [GEOGRAPHIC_DATA]"
type input "[URL][DOMAIN_NAME]"
type input "5"
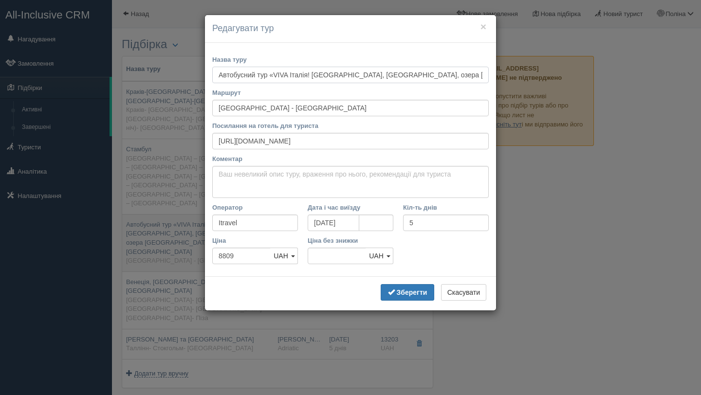
scroll to position [0, 0]
drag, startPoint x: 349, startPoint y: 139, endPoint x: 211, endPoint y: 138, distance: 138.3
click at [211, 138] on div "Назва туру Автобусний тур «VIVA Італія! [GEOGRAPHIC_DATA], [GEOGRAPHIC_DATA], о…" at bounding box center [350, 160] width 291 height 234
drag, startPoint x: 291, startPoint y: 73, endPoint x: 213, endPoint y: 72, distance: 77.9
click at [213, 72] on input "Автобусний тур «VIVA Італія! [GEOGRAPHIC_DATA], [GEOGRAPHIC_DATA], озера [GEOGR…" at bounding box center [350, 75] width 277 height 17
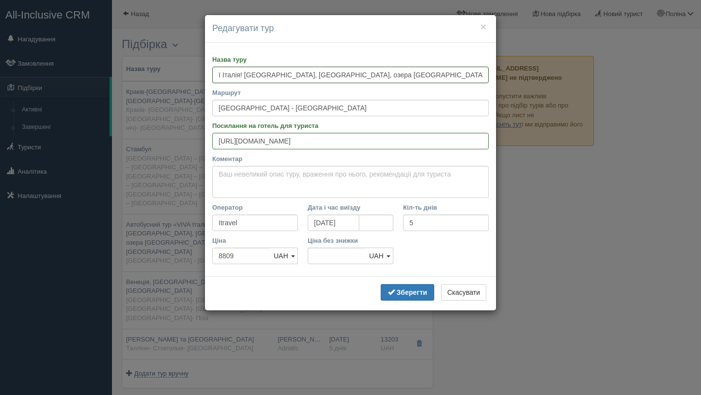
click at [244, 75] on input "ї Італія! [GEOGRAPHIC_DATA], [GEOGRAPHIC_DATA], озера [GEOGRAPHIC_DATA] та Комо…" at bounding box center [350, 75] width 277 height 17
click at [222, 73] on input "ї Італія - [GEOGRAPHIC_DATA], [GEOGRAPHIC_DATA], [GEOGRAPHIC_DATA] та [GEOGRAPH…" at bounding box center [350, 75] width 277 height 17
drag, startPoint x: 411, startPoint y: 73, endPoint x: 364, endPoint y: 73, distance: 47.2
click at [364, 73] on input "Італія - [GEOGRAPHIC_DATA], [GEOGRAPHIC_DATA], озера Гарда та [GEOGRAPHIC_DATA]…" at bounding box center [350, 75] width 277 height 17
type input "[PERSON_NAME][GEOGRAPHIC_DATA], [GEOGRAPHIC_DATA], озера Гарда та [GEOGRAPHIC_D…"
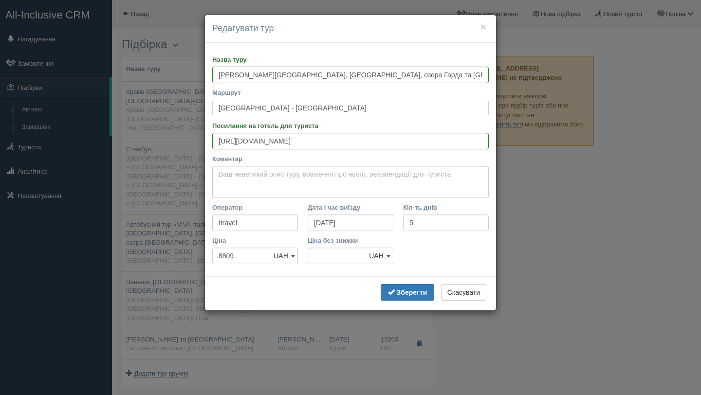
drag, startPoint x: 325, startPoint y: 103, endPoint x: 295, endPoint y: 115, distance: 32.6
click at [295, 115] on input "[GEOGRAPHIC_DATA] - [GEOGRAPHIC_DATA]" at bounding box center [350, 108] width 277 height 17
paste input "[GEOGRAPHIC_DATA] – [GEOGRAPHIC_DATA] – [GEOGRAPHIC_DATA] – [GEOGRAPHIC_DATA] –…"
type input "[GEOGRAPHIC_DATA] – [GEOGRAPHIC_DATA] – [GEOGRAPHIC_DATA] – [GEOGRAPHIC_DATA] –…"
click at [289, 172] on textarea "Коментар" at bounding box center [350, 182] width 277 height 32
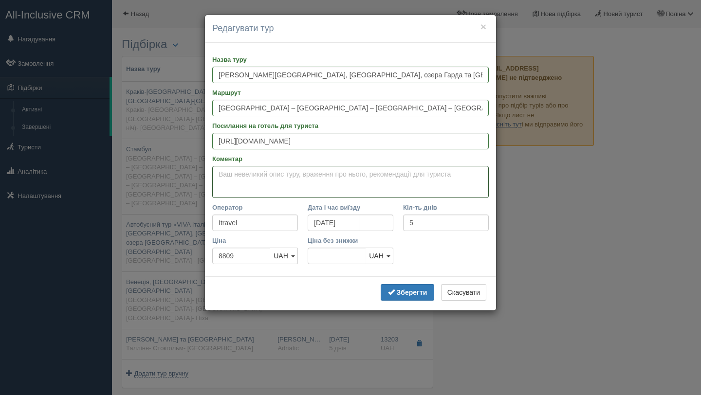
paste textarea "Тур на 5 днів, 2 нічних переїзди, 2 ночі в готелях"
click at [254, 185] on textarea "Тур на 5 днів, 2 нічних переїзди, 2 ночі в готелях у вартості вкючено:" at bounding box center [350, 182] width 277 height 32
click at [298, 187] on textarea "Тур на 5 днів, 2 нічних переїзди, 2 ночі в готелях у вартість вкючено:" at bounding box center [350, 182] width 277 height 32
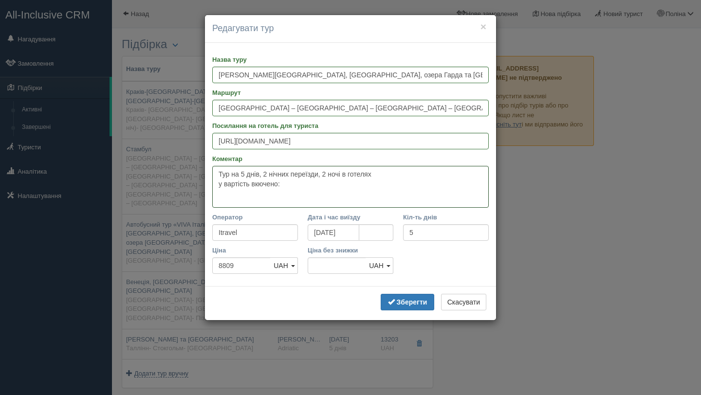
paste textarea "– проїзд автобусом – проживання у готелях 2-3* – сніданки в готелях – оглядові …"
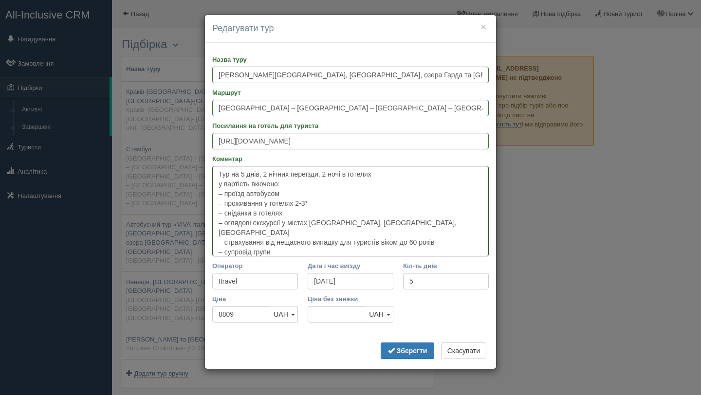
click at [261, 182] on textarea "Тур на 5 днів, 2 нічних переїзди, 2 ночі в готелях у вартість вкючено: – проїзд…" at bounding box center [350, 211] width 277 height 91
click at [399, 169] on textarea "Тур на 5 днів, 2 нічних переїзди, 2 ночі в готелях у вартість включено: – проїз…" at bounding box center [350, 211] width 277 height 91
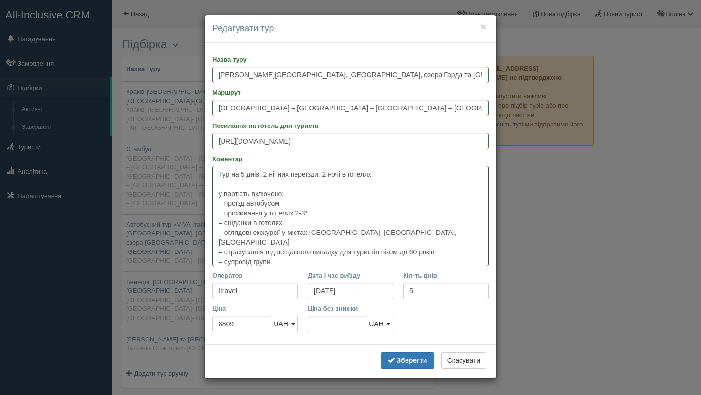
click at [393, 231] on textarea "Тур на 5 днів, 2 нічних переїзди, 2 ночі в готелях у вартість включено: – проїз…" at bounding box center [350, 216] width 277 height 100
drag, startPoint x: 393, startPoint y: 231, endPoint x: 226, endPoint y: 232, distance: 167.6
click at [226, 232] on textarea "Тур на 5 днів, 2 нічних переїзди, 2 ночі в готелях у вартість включено: – проїз…" at bounding box center [350, 216] width 277 height 100
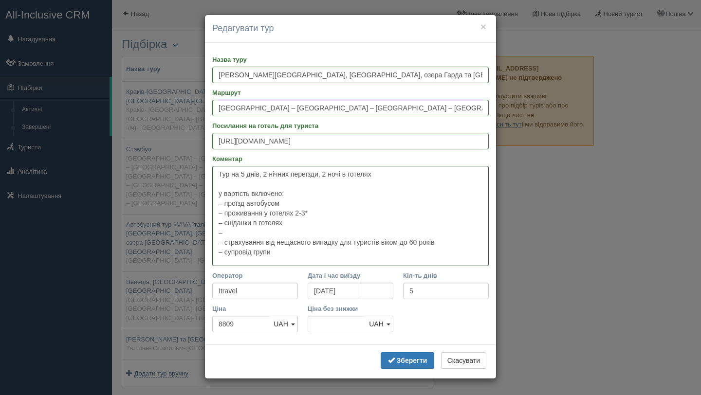
paste textarea "3 оглядові екскурсії [GEOGRAPHIC_DATA], [GEOGRAPHIC_DATA], [GEOGRAPHIC_DATA] у …"
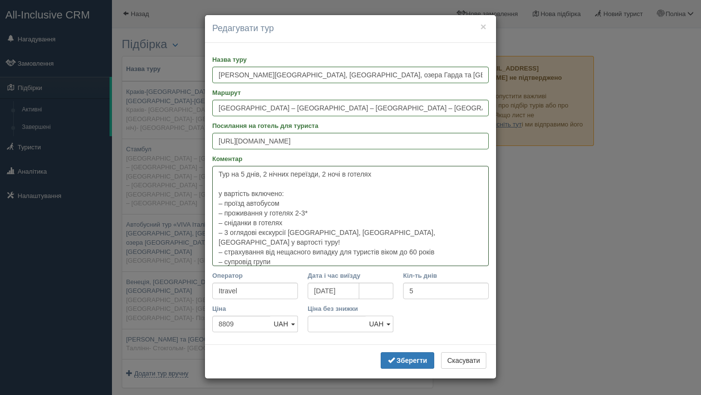
click at [324, 250] on textarea "Тур на 5 днів, 2 нічних переїзди, 2 ночі в готелях у вартість включено: – проїз…" at bounding box center [350, 216] width 277 height 100
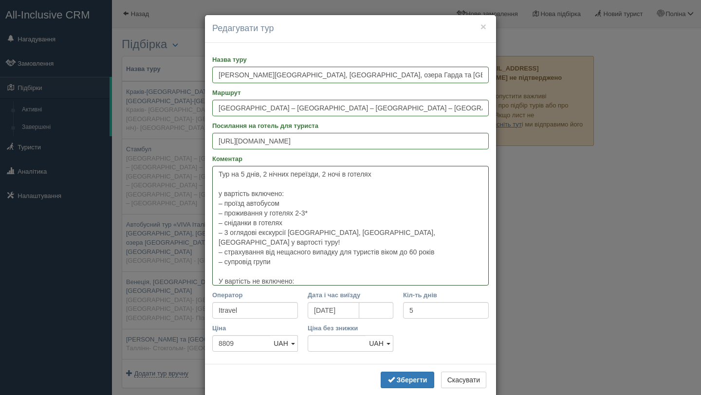
paste textarea "– факультативні екскурсії – вхідні квитки в екскурсійні об'єкти – city-tax (від…"
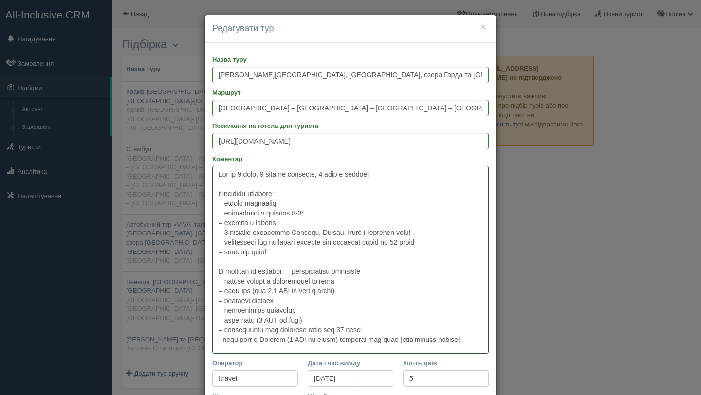
click at [300, 271] on textarea "Коментар" at bounding box center [350, 260] width 277 height 188
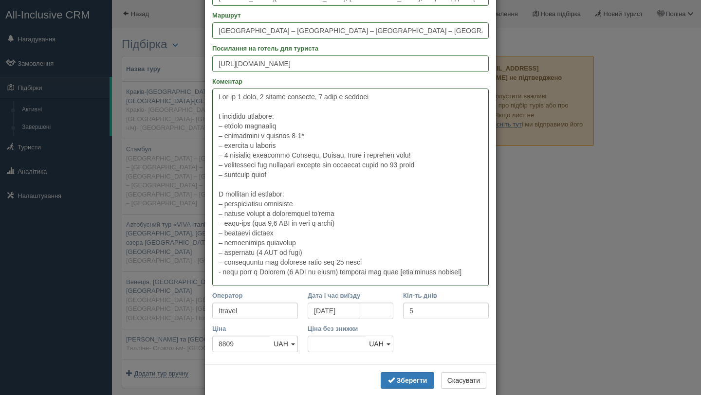
scroll to position [76, 0]
click at [221, 107] on textarea "Коментар" at bounding box center [350, 189] width 277 height 198
click at [223, 117] on textarea "Коментар" at bounding box center [350, 189] width 277 height 198
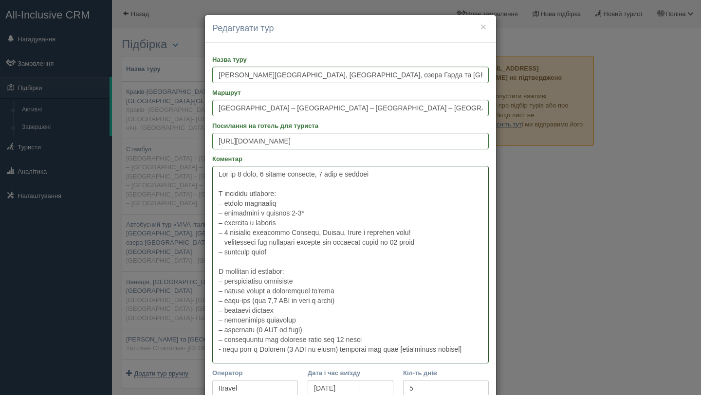
click at [220, 183] on textarea "Коментар" at bounding box center [350, 265] width 277 height 198
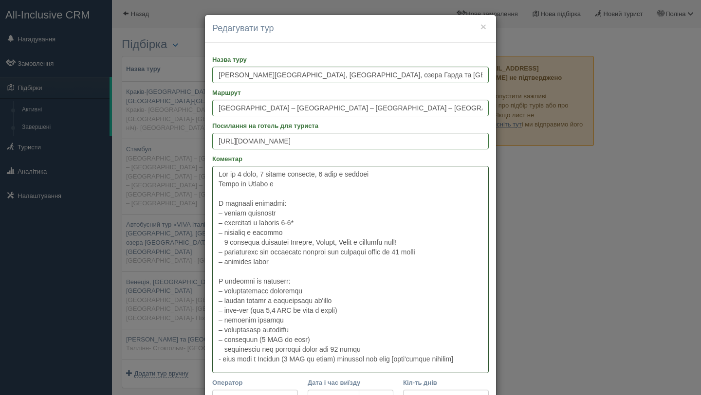
type textarea "Lor ip 0 dolo, 1 sitame consecte, 5 adip e seddoei Tempo in Utlabo e D magnaali…"
drag, startPoint x: 361, startPoint y: 142, endPoint x: 207, endPoint y: 140, distance: 153.9
click at [207, 140] on div "Назва туру [GEOGRAPHIC_DATA] - [GEOGRAPHIC_DATA], [GEOGRAPHIC_DATA], [GEOGRAPHI…" at bounding box center [350, 248] width 291 height 410
paste input "[URL][DOMAIN_NAME]"
type input "[URL][DOMAIN_NAME]"
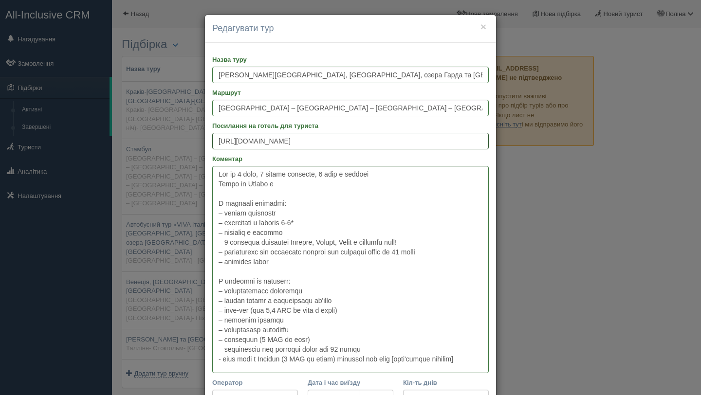
scroll to position [106, 0]
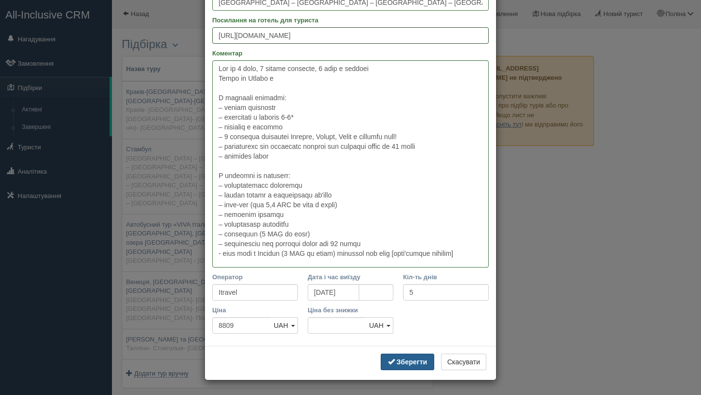
type input "[URL][DOMAIN_NAME]"
click at [413, 369] on button "Зберегти" at bounding box center [408, 362] width 54 height 17
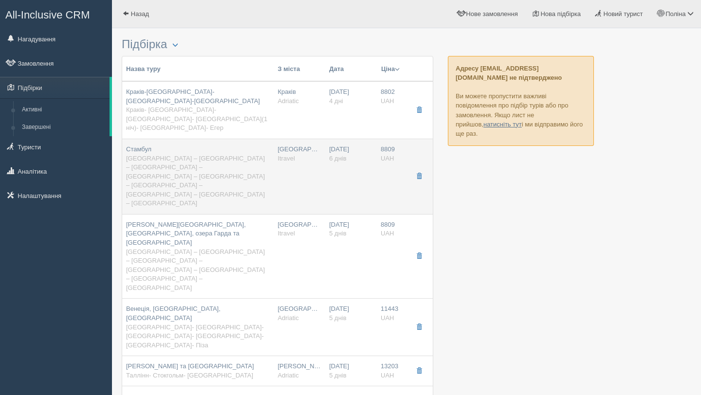
click at [189, 145] on div "Стамбул [GEOGRAPHIC_DATA] – [GEOGRAPHIC_DATA] – [GEOGRAPHIC_DATA] – [GEOGRAPHIC…" at bounding box center [198, 176] width 144 height 63
type input "Стамбул"
type input "[GEOGRAPHIC_DATA] – [GEOGRAPHIC_DATA] – [GEOGRAPHIC_DATA] – [GEOGRAPHIC_DATA] –…"
type input "[URL][DOMAIN_NAME]"
type textarea "Lor ipsumd 3 sita, 9 cons a elitse, 8 doeius temporin Utlabo etdolor ma Aliqua …"
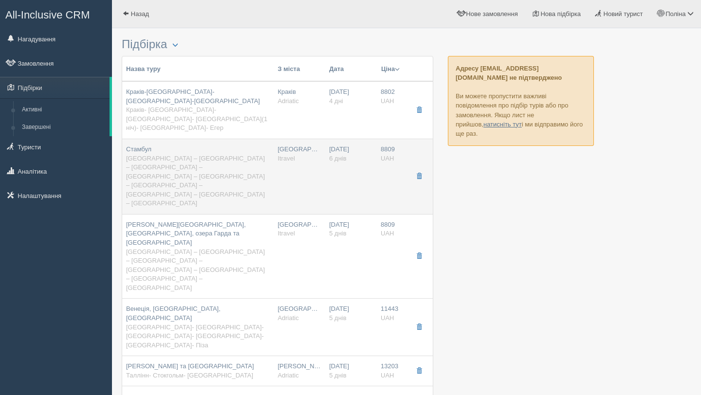
type input "6"
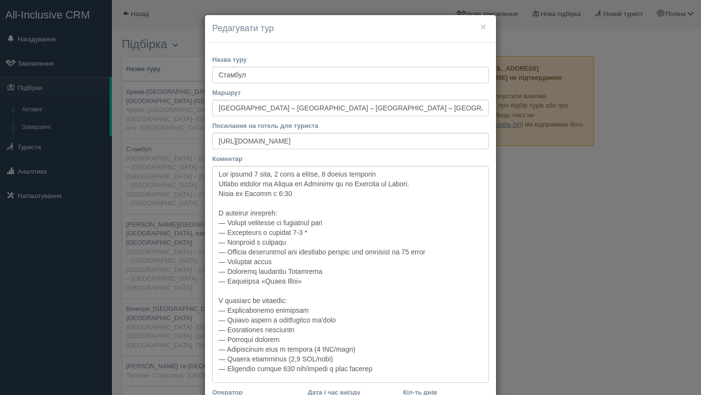
click at [488, 22] on h4 "Редагувати тур" at bounding box center [350, 28] width 277 height 13
click at [483, 29] on button "×" at bounding box center [484, 26] width 6 height 10
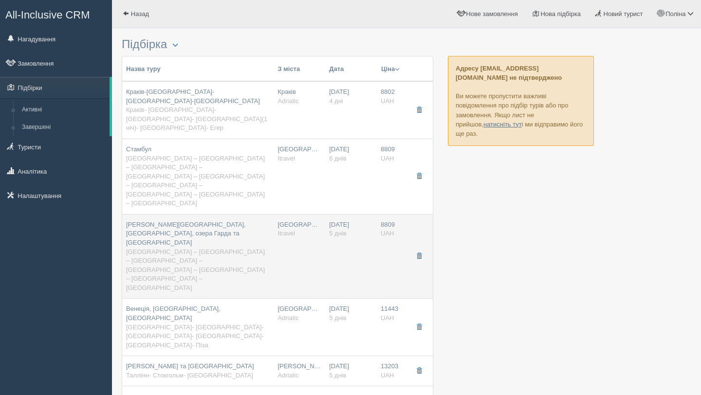
click at [175, 221] on div "[PERSON_NAME][GEOGRAPHIC_DATA], [GEOGRAPHIC_DATA], озера Гарда та [GEOGRAPHIC_D…" at bounding box center [198, 257] width 144 height 73
type input "[PERSON_NAME][GEOGRAPHIC_DATA], [GEOGRAPHIC_DATA], озера Гарда та [GEOGRAPHIC_D…"
type input "[GEOGRAPHIC_DATA] – [GEOGRAPHIC_DATA] – [GEOGRAPHIC_DATA] – [GEOGRAPHIC_DATA] –…"
type input "[URL][DOMAIN_NAME]"
type textarea "Lor ip 0 dolo, 1 sitame consecte, 5 adip e seddoei Tempo in Utlabo e D magnaali…"
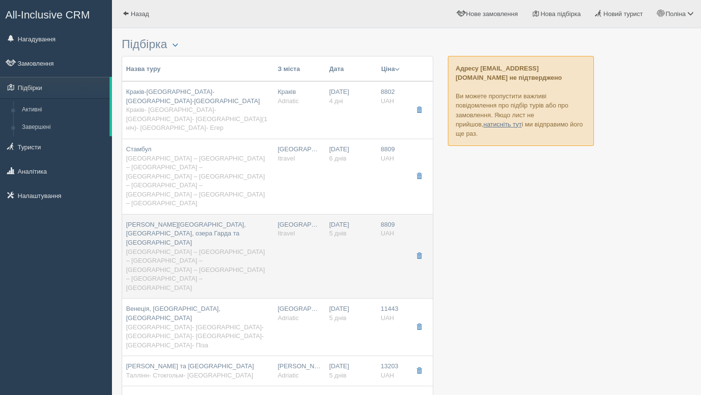
type input "5"
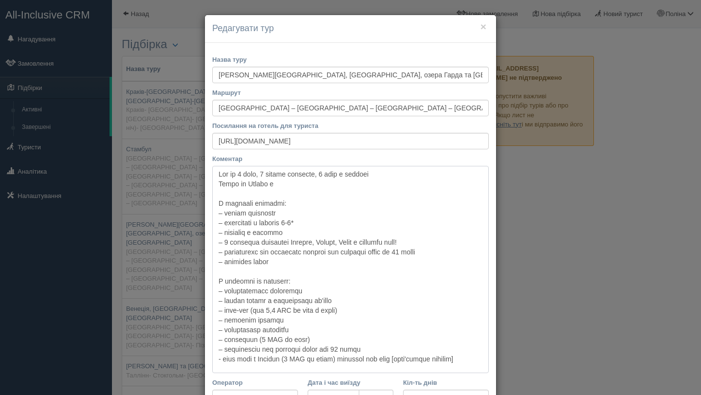
click at [385, 175] on textarea "Коментар" at bounding box center [350, 269] width 277 height 207
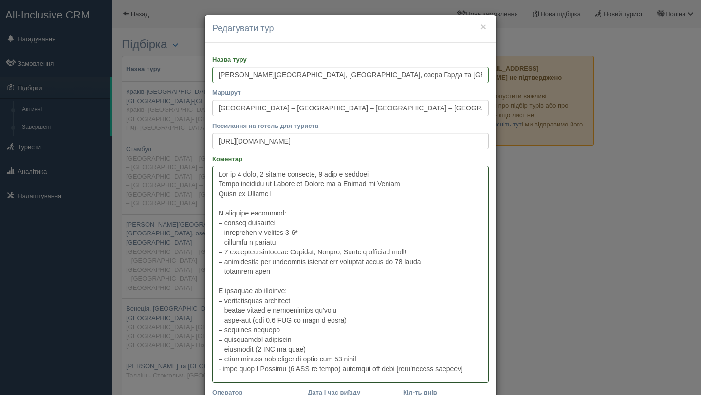
scroll to position [115, 0]
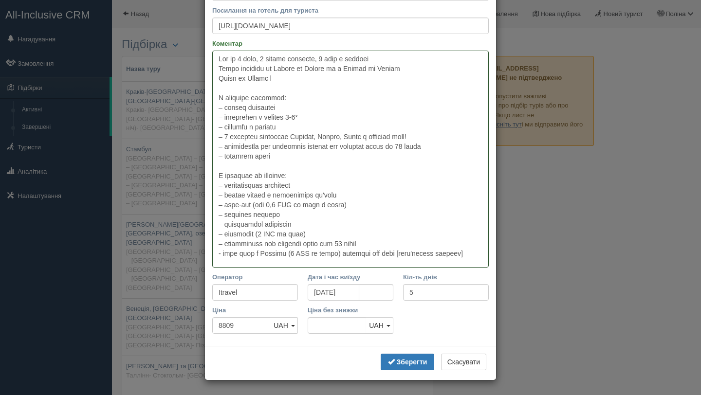
click at [276, 77] on textarea "Коментар" at bounding box center [350, 159] width 277 height 217
type textarea "Lor ip 0 dolo, 9 sitame consecte, 2 adip e seddoei Tempo incididu ut Labore et …"
click at [403, 365] on b "Зберегти" at bounding box center [412, 362] width 31 height 8
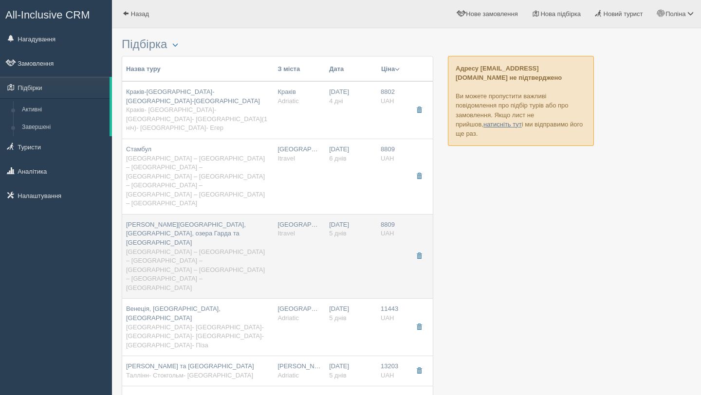
click at [169, 248] on span "[GEOGRAPHIC_DATA] – [GEOGRAPHIC_DATA] – [GEOGRAPHIC_DATA] – [GEOGRAPHIC_DATA] –…" at bounding box center [195, 269] width 139 height 43
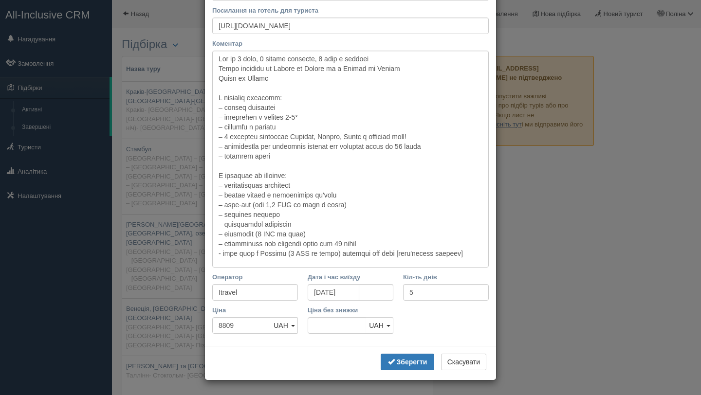
scroll to position [0, 0]
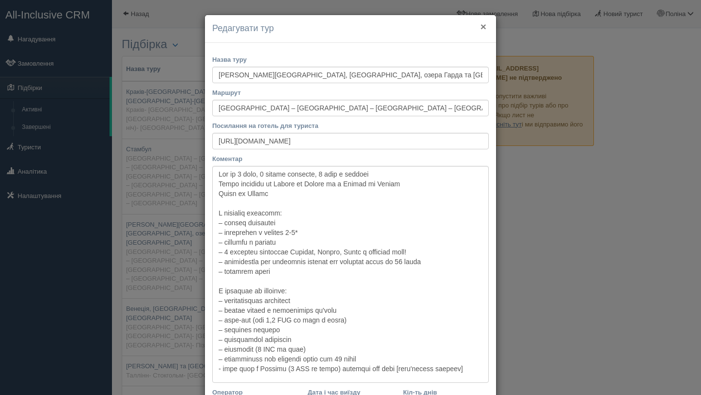
click at [481, 27] on button "×" at bounding box center [484, 26] width 6 height 10
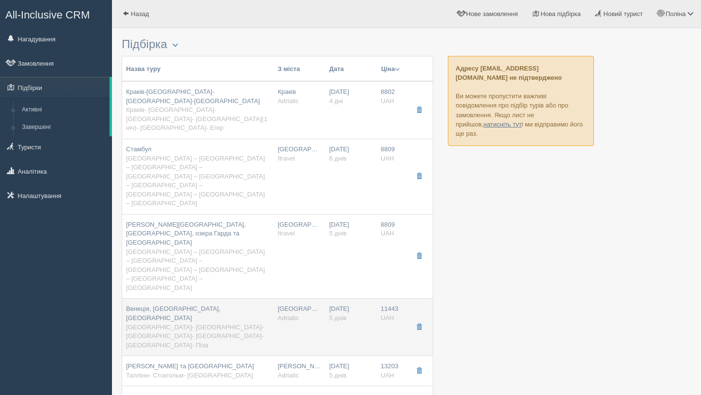
click at [207, 305] on div "Венеція, [GEOGRAPHIC_DATA], [GEOGRAPHIC_DATA] [GEOGRAPHIC_DATA]- [GEOGRAPHIC_DA…" at bounding box center [198, 327] width 144 height 45
type input "Венеція, [GEOGRAPHIC_DATA], [GEOGRAPHIC_DATA]"
type input "[GEOGRAPHIC_DATA]- [GEOGRAPHIC_DATA]- [GEOGRAPHIC_DATA]- [GEOGRAPHIC_DATA]- [GE…"
type input "[URL][DOMAIN_NAME][DATE]"
type input "Adriatic"
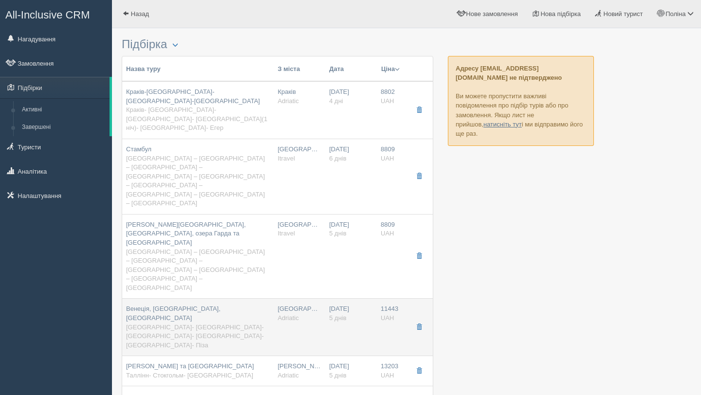
type input "11443"
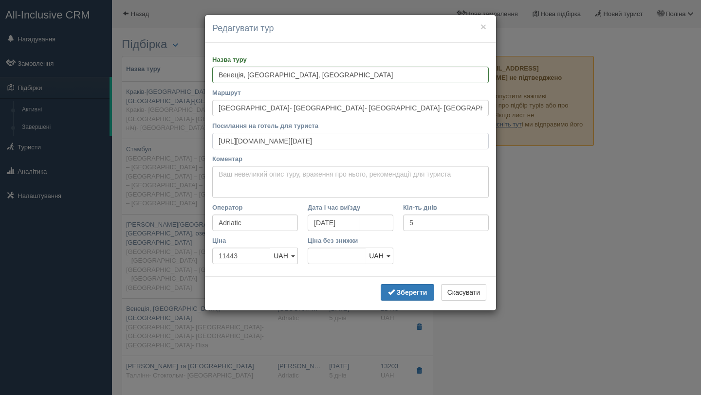
scroll to position [0, 39]
drag, startPoint x: 215, startPoint y: 143, endPoint x: 559, endPoint y: 158, distance: 344.7
click at [559, 158] on div "× Редагувати тур Назва туру [GEOGRAPHIC_DATA], [GEOGRAPHIC_DATA], [GEOGRAPHIC_D…" at bounding box center [350, 197] width 701 height 395
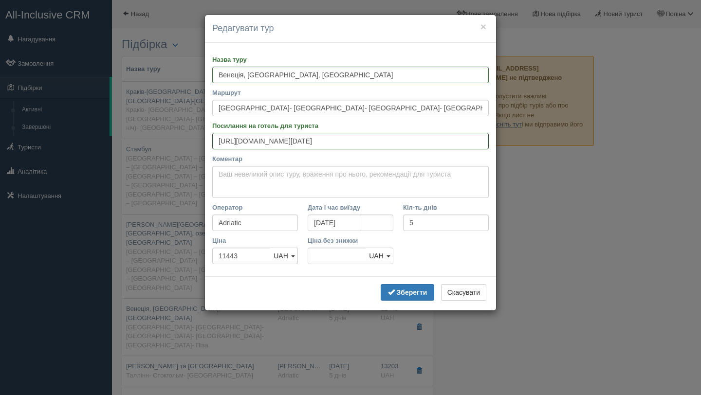
scroll to position [0, 0]
click at [307, 182] on textarea "Коментар" at bounding box center [350, 182] width 277 height 32
paste textarea "[URL][DOMAIN_NAME]"
type textarea "[URL][DOMAIN_NAME]"
drag, startPoint x: 438, startPoint y: 179, endPoint x: 200, endPoint y: 178, distance: 238.7
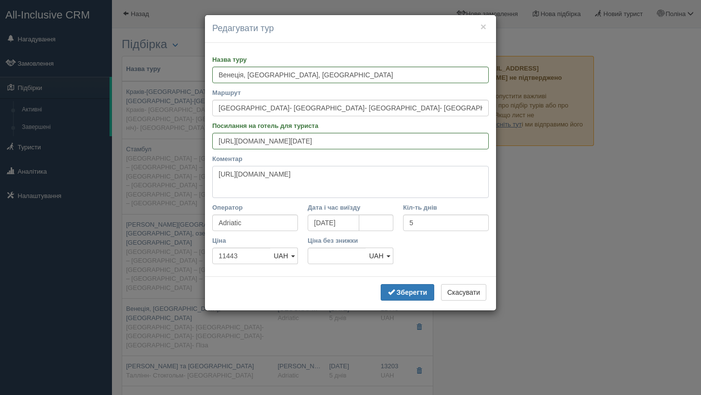
click at [200, 178] on div "× Редагувати тур Назва туру [GEOGRAPHIC_DATA], [GEOGRAPHIC_DATA], [GEOGRAPHIC_D…" at bounding box center [350, 197] width 701 height 395
drag, startPoint x: 217, startPoint y: 140, endPoint x: 525, endPoint y: 142, distance: 307.8
click at [525, 148] on div "× Редагувати тур Назва туру [GEOGRAPHIC_DATA], [GEOGRAPHIC_DATA], [GEOGRAPHIC_D…" at bounding box center [350, 197] width 701 height 395
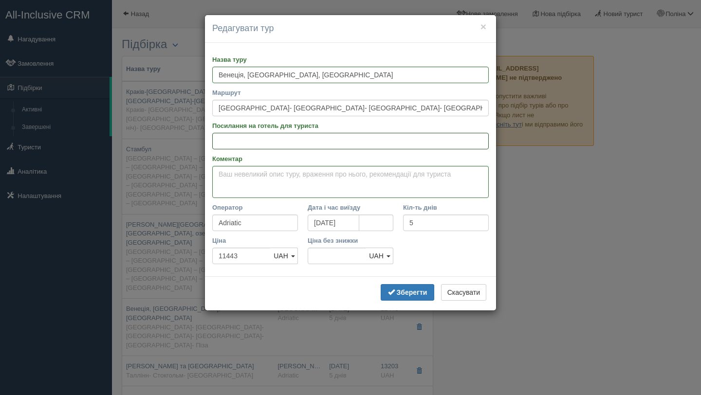
scroll to position [0, 0]
paste input "[URL][DOMAIN_NAME]"
type input "[URL][DOMAIN_NAME]"
click at [447, 174] on textarea "Коментар" at bounding box center [350, 182] width 277 height 32
click at [265, 175] on textarea "Можливий щевиїзд" at bounding box center [350, 182] width 277 height 32
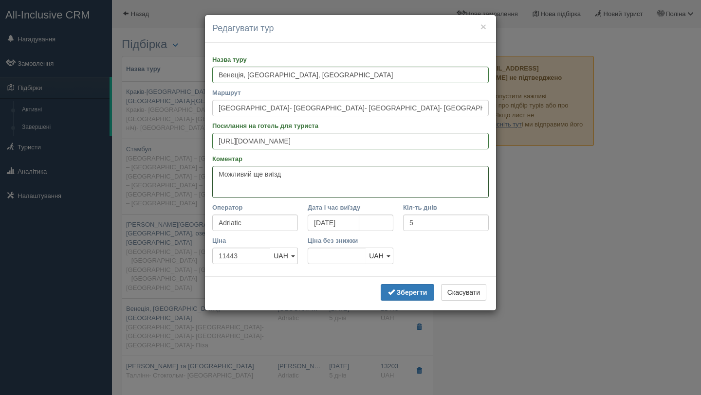
click at [286, 177] on textarea "Можливий ще виїзд" at bounding box center [350, 182] width 277 height 32
click at [217, 172] on textarea "Можливий ще виїзд 8 та [DATE]" at bounding box center [350, 182] width 277 height 32
click at [305, 173] on textarea "Виїзд зі [GEOGRAPHIC_DATA] о Можливий ще виїзд 8 та [DATE]" at bounding box center [350, 182] width 277 height 32
click at [353, 180] on textarea "Виїзд зі [GEOGRAPHIC_DATA] о 7:00 Можливий ще виїзд 8 та [DATE]" at bounding box center [350, 182] width 277 height 32
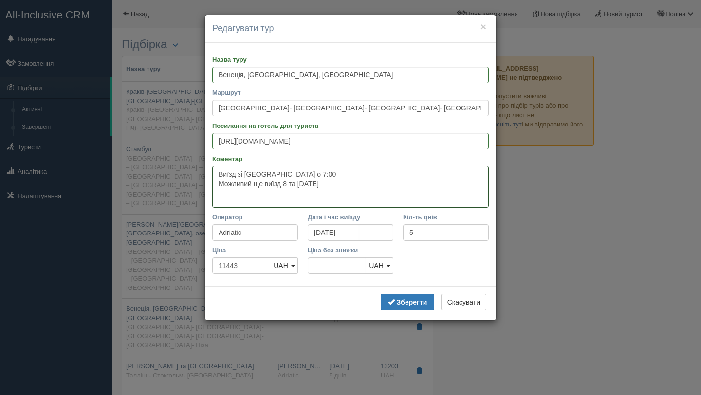
click at [217, 172] on textarea "Виїзд зі [GEOGRAPHIC_DATA] о 7:00 Можливий ще виїзд 8 та [DATE]" at bounding box center [350, 187] width 277 height 42
paste textarea "Автобусний тур на 5 днів з 2 нічними переїздами. Детальніше - [URL][DOMAIN_NAME…"
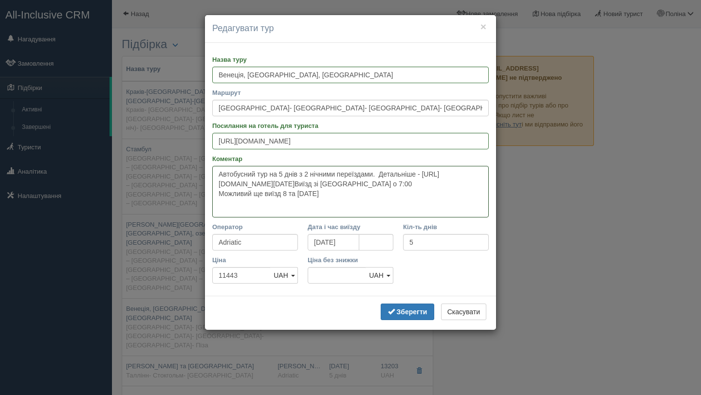
drag, startPoint x: 383, startPoint y: 172, endPoint x: 264, endPoint y: 192, distance: 121.0
click at [264, 192] on textarea "Автобусний тур на 5 днів з 2 нічними переїздами. Детальніше - [URL][DOMAIN_NAME…" at bounding box center [350, 192] width 277 height 52
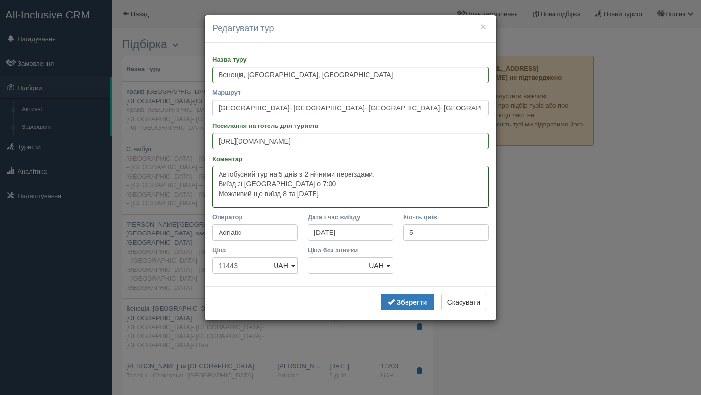
click at [339, 198] on textarea "Автобусний тур на 5 днів з 2 нічними переїздами. Виїзд зі [GEOGRAPHIC_DATA] о 7…" at bounding box center [350, 187] width 277 height 42
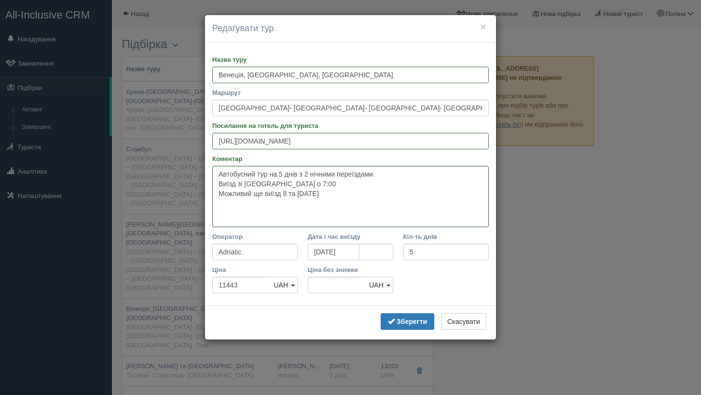
paste textarea "Відвідаємо чарівні міста [GEOGRAPHIC_DATA] ([GEOGRAPHIC_DATA], [GEOGRAPHIC_DATA…"
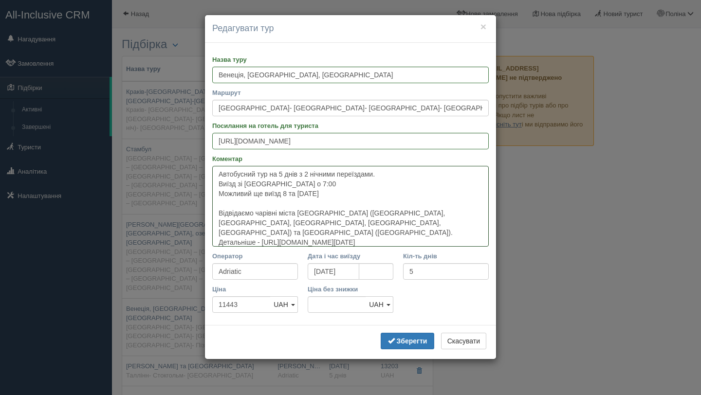
drag, startPoint x: 294, startPoint y: 221, endPoint x: 427, endPoint y: 238, distance: 134.0
click at [427, 238] on textarea "Автобусний тур на 5 днів з 2 нічними переїздами. Виїзд зі [GEOGRAPHIC_DATA] о 7…" at bounding box center [350, 206] width 277 height 81
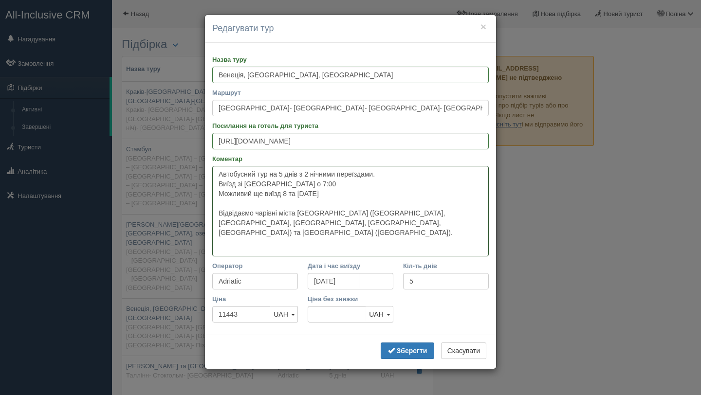
paste textarea "Вартість туру включає: Проїзд автобусом єврокласу Супровід керівником групи Про…"
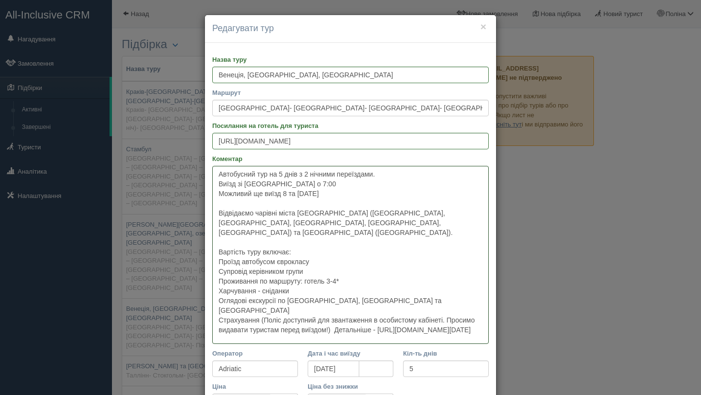
click at [219, 252] on textarea "Автобусний тур на 5 днів з 2 нічними переїздами. Виїзд зі [GEOGRAPHIC_DATA] о 7…" at bounding box center [350, 255] width 277 height 178
click at [220, 263] on textarea "Автобусний тур на 5 днів з 2 нічними переїздами. Виїзд зі [GEOGRAPHIC_DATA] о 7…" at bounding box center [350, 255] width 277 height 178
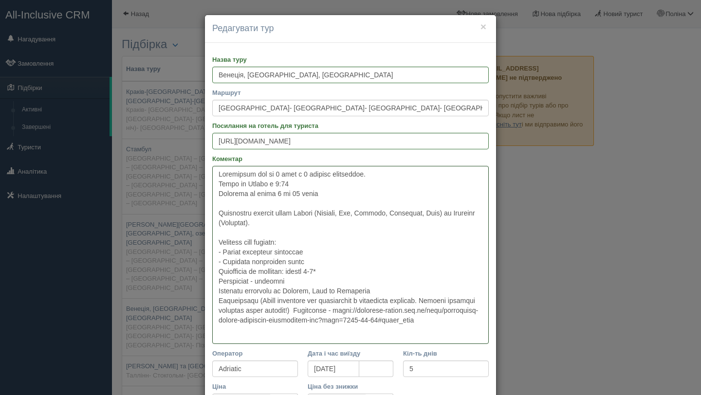
click at [219, 269] on textarea "Коментар" at bounding box center [350, 255] width 277 height 178
click at [220, 278] on textarea "Коментар" at bounding box center [350, 255] width 277 height 178
click at [220, 290] on textarea "Коментар" at bounding box center [350, 255] width 277 height 178
click at [219, 301] on textarea "Коментар" at bounding box center [350, 255] width 277 height 178
drag, startPoint x: 268, startPoint y: 300, endPoint x: 282, endPoint y: 337, distance: 39.4
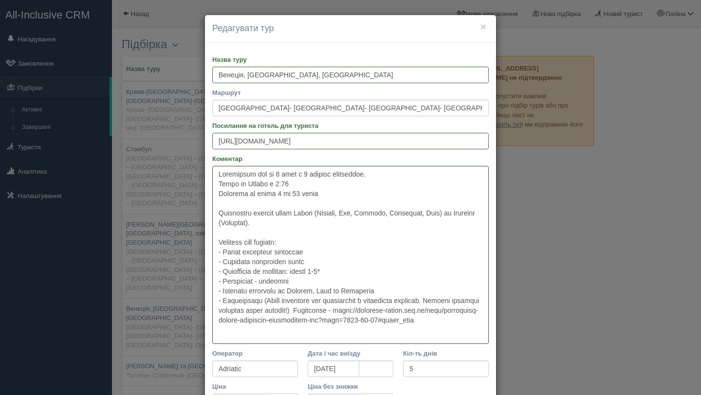
click at [282, 337] on textarea "Коментар" at bounding box center [350, 255] width 277 height 178
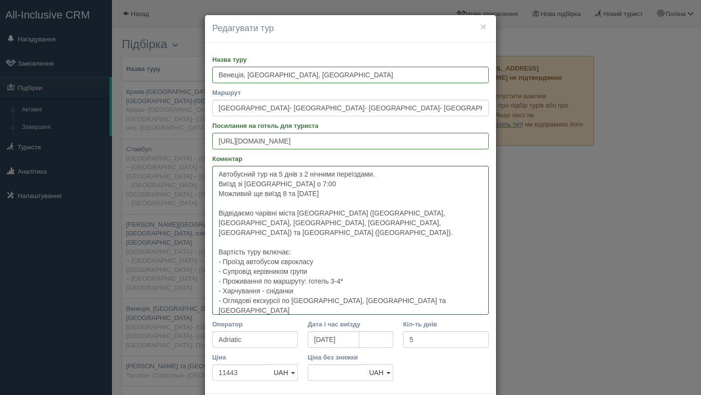
drag, startPoint x: 390, startPoint y: 288, endPoint x: 226, endPoint y: 290, distance: 164.2
click at [226, 290] on textarea "Автобусний тур на 5 днів з 2 нічними переїздами. Виїзд зі [GEOGRAPHIC_DATA] о 7…" at bounding box center [350, 240] width 277 height 149
paste textarea "3 екскурсії по містах: [GEOGRAPHIC_DATA], [GEOGRAPHIC_DATA], [GEOGRAPHIC_DATA].…"
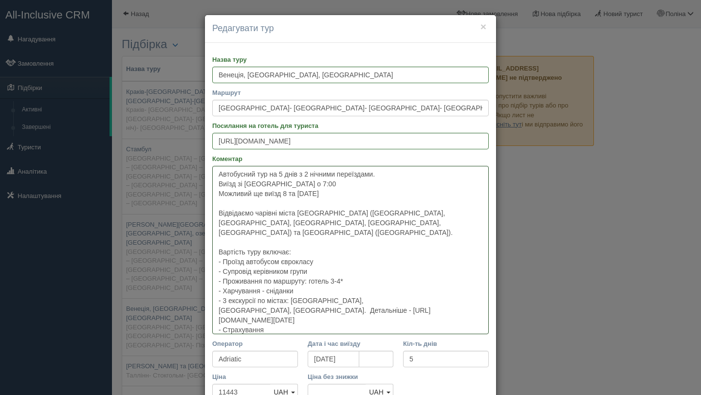
drag, startPoint x: 383, startPoint y: 292, endPoint x: 390, endPoint y: 311, distance: 20.8
click at [390, 311] on textarea "Автобусний тур на 5 днів з 2 нічними переїздами. Виїзд зі [GEOGRAPHIC_DATA] о 7…" at bounding box center [350, 250] width 277 height 169
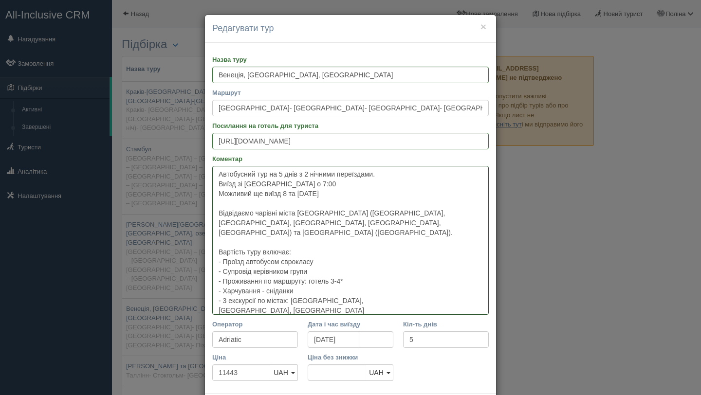
click at [302, 300] on textarea "Автобусний тур на 5 днів з 2 нічними переїздами. Виїзд зі [GEOGRAPHIC_DATA] о 7…" at bounding box center [350, 240] width 277 height 149
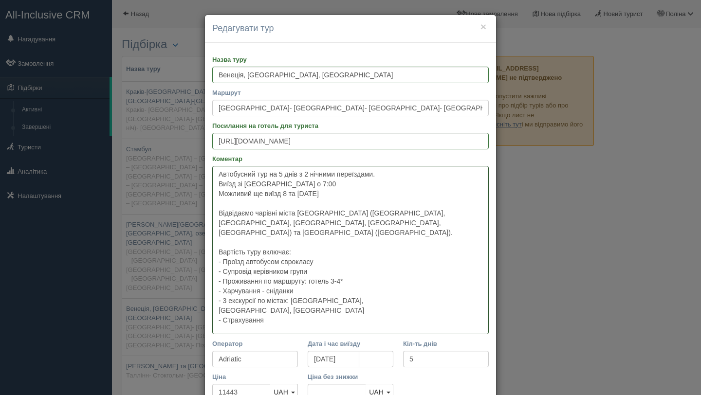
paste textarea "одатково оплачується: Проїзд в громадському транспорті Факультативні екскурсії …"
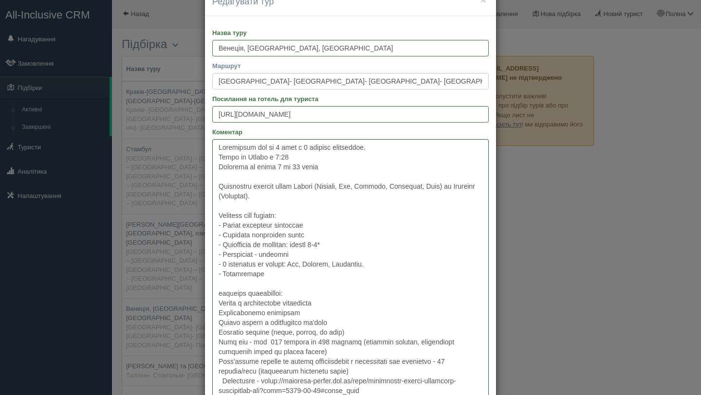
scroll to position [27, 0]
click at [218, 291] on textarea "Коментар" at bounding box center [350, 272] width 277 height 266
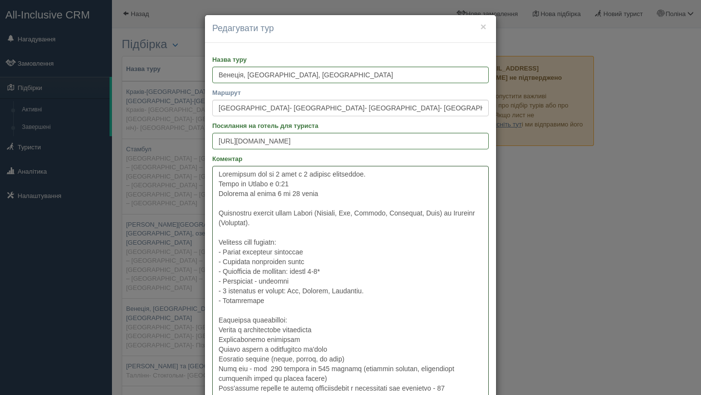
click at [212, 332] on textarea "Коментар" at bounding box center [350, 299] width 277 height 266
click at [218, 339] on textarea "Коментар" at bounding box center [350, 299] width 277 height 266
click at [218, 349] on textarea "Коментар" at bounding box center [350, 299] width 277 height 266
click at [219, 358] on textarea "Коментар" at bounding box center [350, 299] width 277 height 266
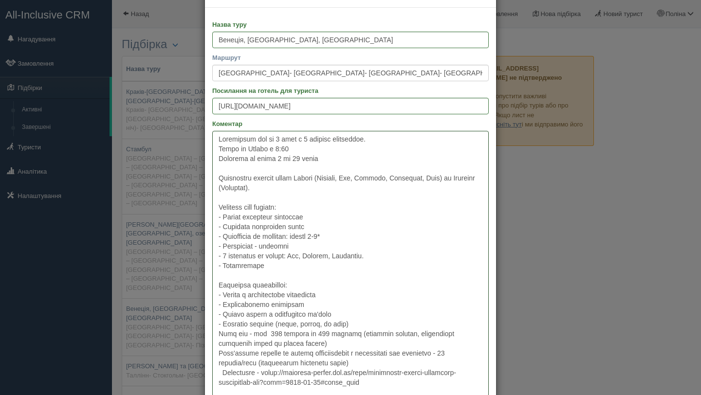
click at [218, 334] on textarea "Коментар" at bounding box center [350, 264] width 277 height 266
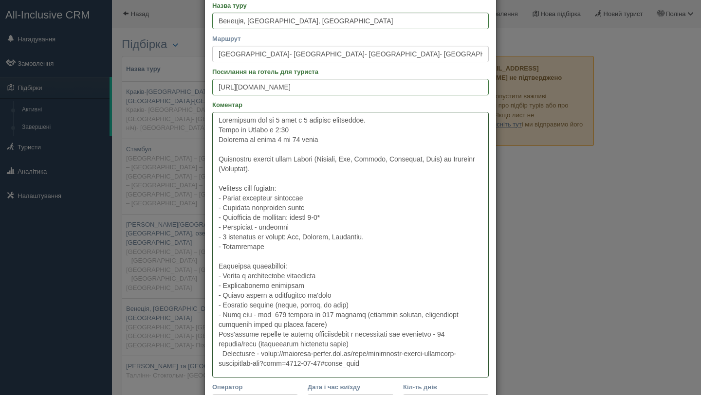
scroll to position [57, 0]
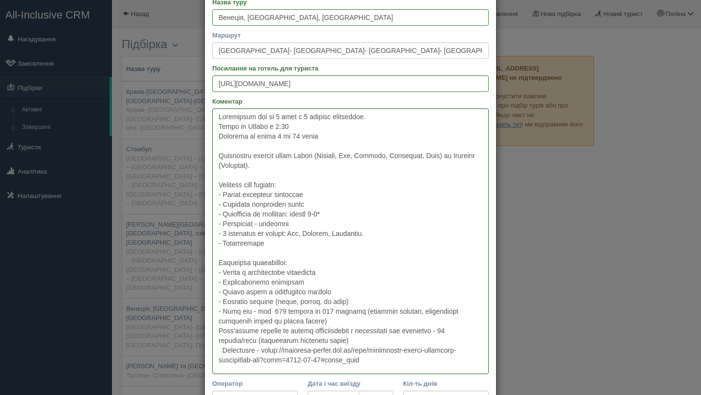
click at [219, 332] on textarea "Коментар" at bounding box center [350, 242] width 277 height 266
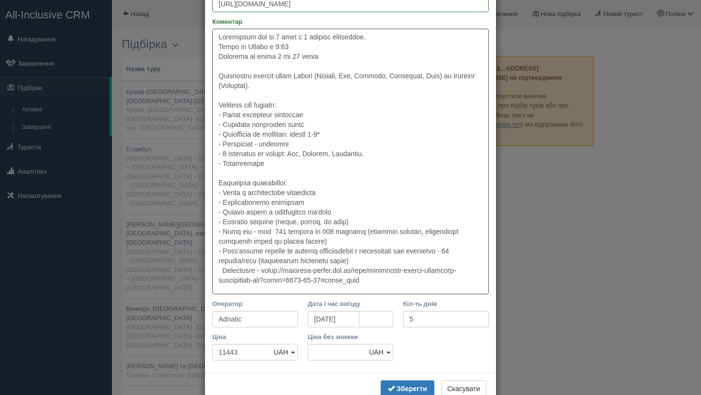
scroll to position [151, 0]
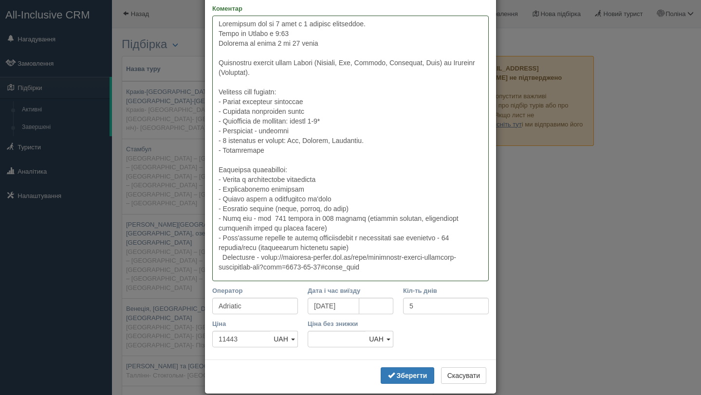
drag, startPoint x: 221, startPoint y: 257, endPoint x: 411, endPoint y: 281, distance: 191.0
click at [411, 281] on textarea "Коментар" at bounding box center [350, 149] width 277 height 266
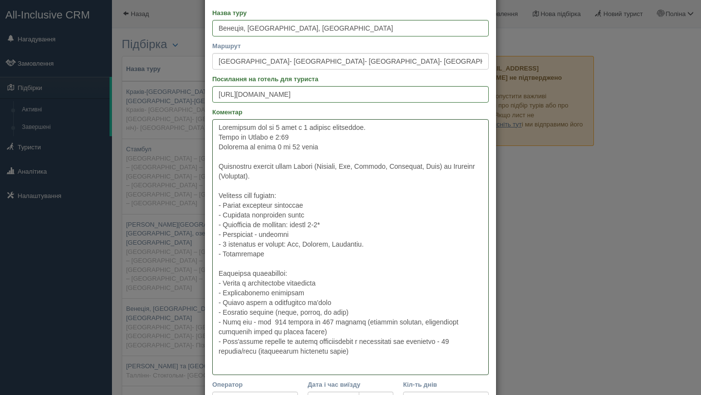
scroll to position [56, 0]
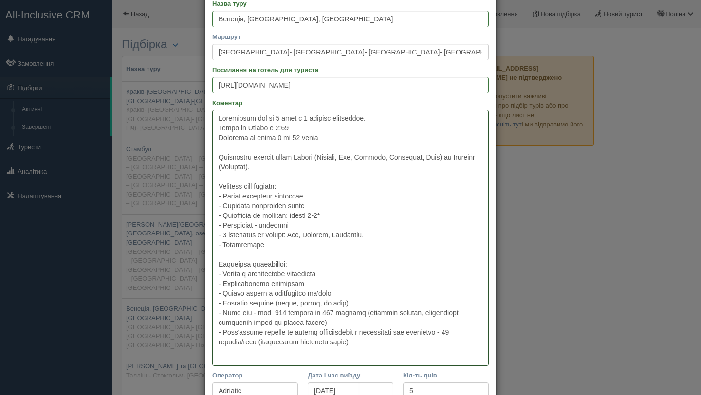
click at [389, 122] on textarea "Коментар" at bounding box center [350, 238] width 277 height 256
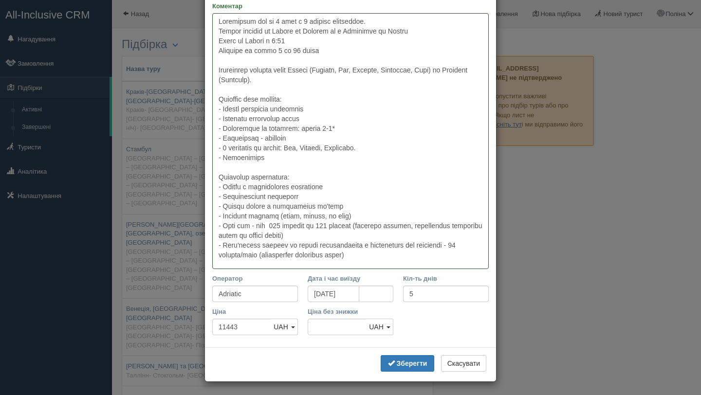
scroll to position [154, 0]
type textarea "Loremipsum dol si 7 amet c 2 adipisc elitseddoe. Tempor incidid ut Labore et Do…"
click at [416, 370] on button "Зберегти" at bounding box center [408, 362] width 54 height 17
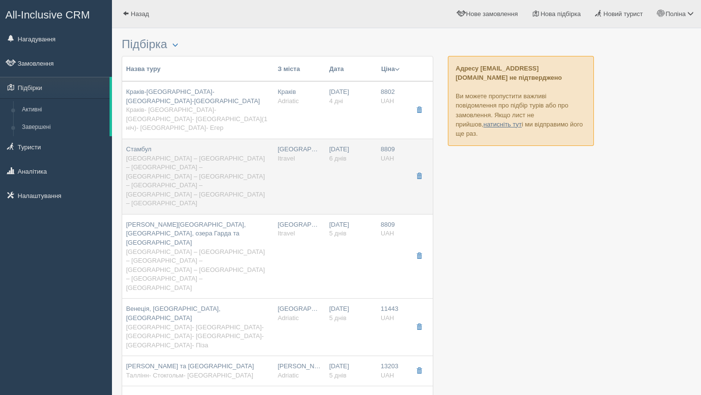
click at [253, 155] on span "[GEOGRAPHIC_DATA] – [GEOGRAPHIC_DATA] – [GEOGRAPHIC_DATA] – [GEOGRAPHIC_DATA] –…" at bounding box center [195, 181] width 139 height 53
type input "Стамбул"
type input "[GEOGRAPHIC_DATA] – [GEOGRAPHIC_DATA] – [GEOGRAPHIC_DATA] – [GEOGRAPHIC_DATA] –…"
type input "[URL][DOMAIN_NAME]"
type textarea "Lor ipsumd 3 sita, 9 cons a elitse, 8 doeius temporin Utlabo etdolor ma Aliqua …"
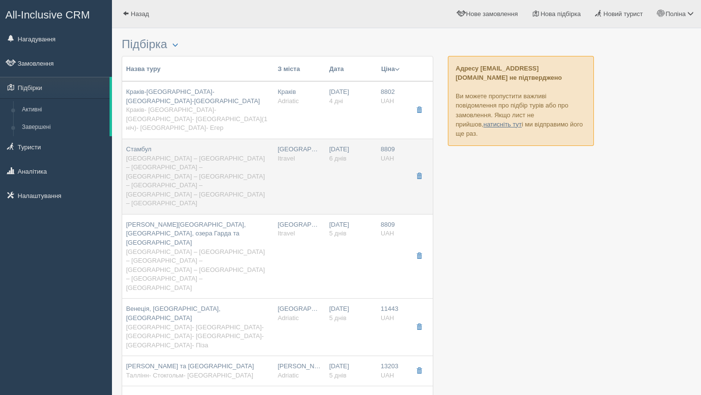
type input "Itravel"
type input "6"
type input "8809"
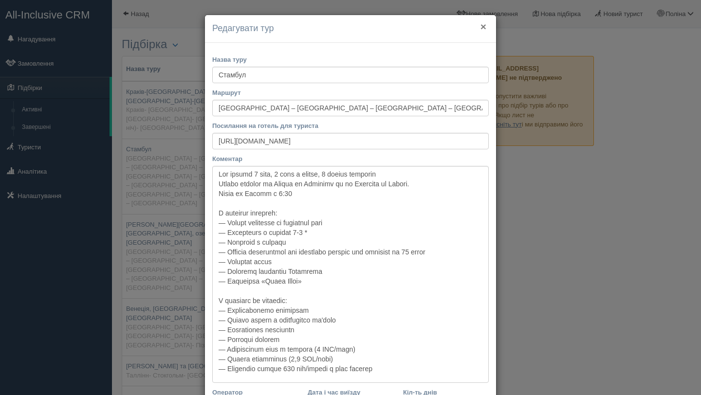
click at [483, 25] on button "×" at bounding box center [484, 26] width 6 height 10
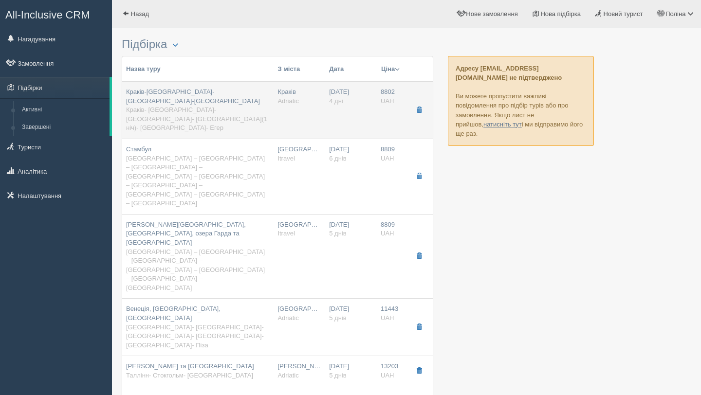
click at [210, 92] on span "Краків-[GEOGRAPHIC_DATA]-[GEOGRAPHIC_DATA]-[GEOGRAPHIC_DATA]" at bounding box center [193, 96] width 134 height 17
type input "Краків-[GEOGRAPHIC_DATA]-[GEOGRAPHIC_DATA]-[GEOGRAPHIC_DATA]"
type input "Краків- [GEOGRAPHIC_DATA]- [GEOGRAPHIC_DATA]- [GEOGRAPHIC_DATA](1 ніч)- [GEOGRA…"
type input "[URL][DOMAIN_NAME]"
type textarea "Lo ipsumdolo si am, co adi elitse doeius-temporin 8 utl, etdolore magn aliq eni…"
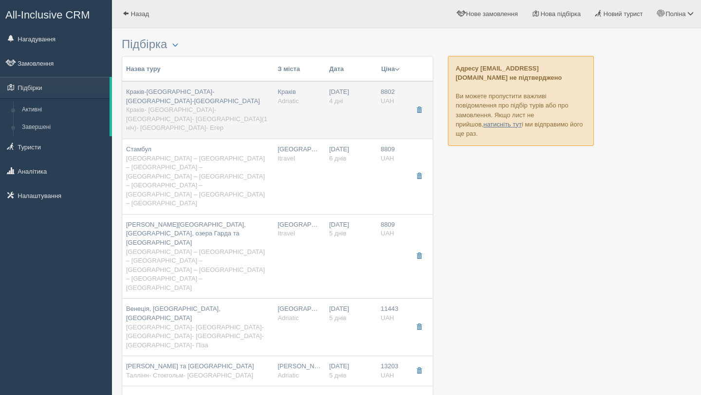
type input "Adriatic"
type input "4"
type input "8802"
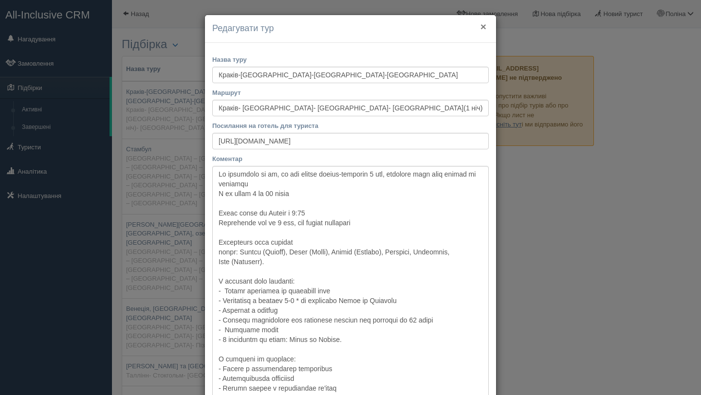
click at [485, 24] on button "×" at bounding box center [484, 26] width 6 height 10
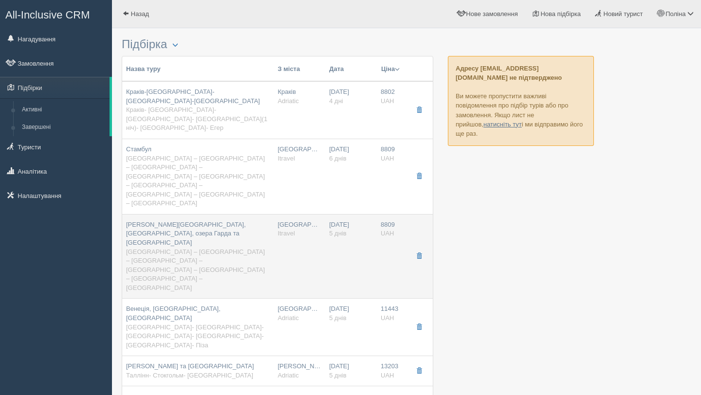
click at [186, 221] on span "[PERSON_NAME][GEOGRAPHIC_DATA], [GEOGRAPHIC_DATA], озера Гарда та [GEOGRAPHIC_D…" at bounding box center [186, 233] width 120 height 25
type input "[PERSON_NAME][GEOGRAPHIC_DATA], [GEOGRAPHIC_DATA], озера Гарда та [GEOGRAPHIC_D…"
type input "[GEOGRAPHIC_DATA] – [GEOGRAPHIC_DATA] – [GEOGRAPHIC_DATA] – [GEOGRAPHIC_DATA] –…"
type input "[URL][DOMAIN_NAME]"
type textarea "Lor ip 0 dolo, 9 sitame consecte, 2 adip e seddoei Tempo incididu ut Labore et …"
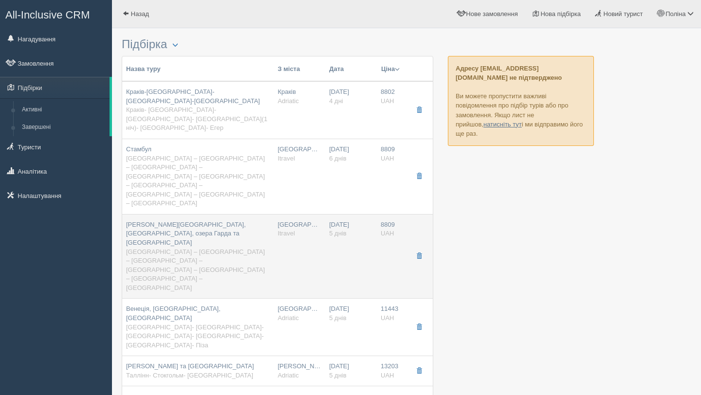
type input "Itravel"
type input "5"
type input "8809"
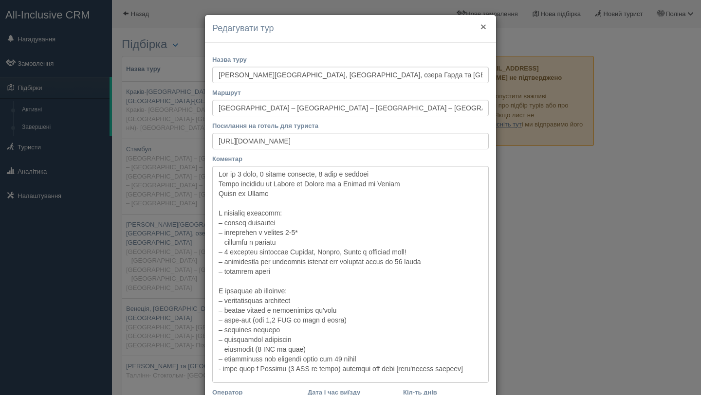
click at [481, 26] on button "×" at bounding box center [484, 26] width 6 height 10
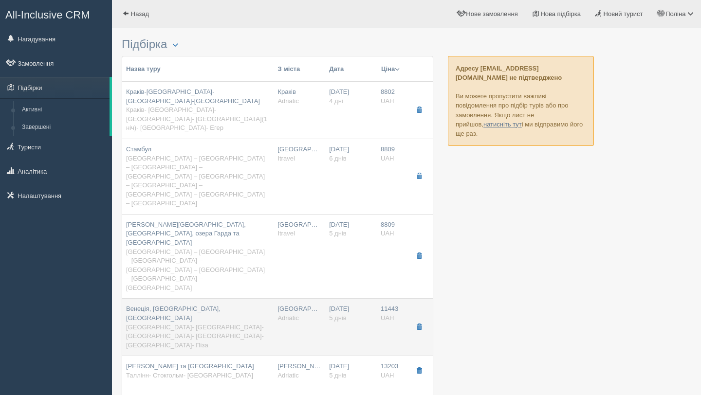
click at [193, 305] on div "Венеція, [GEOGRAPHIC_DATA], [GEOGRAPHIC_DATA] [GEOGRAPHIC_DATA]- [GEOGRAPHIC_DA…" at bounding box center [198, 327] width 144 height 45
type input "Венеція, [GEOGRAPHIC_DATA], [GEOGRAPHIC_DATA]"
type input "[GEOGRAPHIC_DATA]- [GEOGRAPHIC_DATA]- [GEOGRAPHIC_DATA]- [GEOGRAPHIC_DATA]- [GE…"
type input "[URL][DOMAIN_NAME]"
type textarea "Loremipsum dol si 7 amet c 2 adipisc elitseddoe. Tempor incidid ut Labore et Do…"
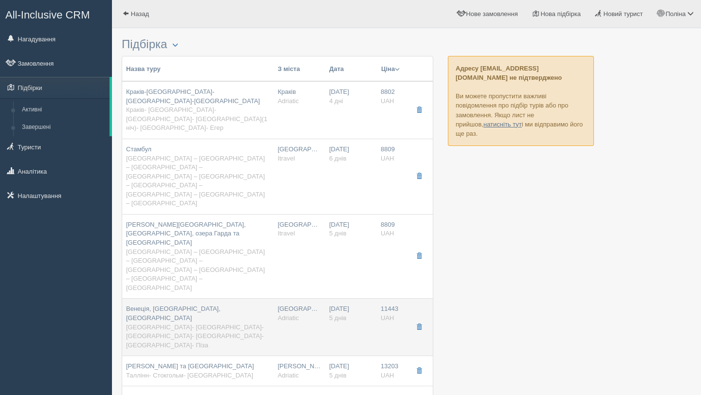
type input "Adriatic"
type input "11443"
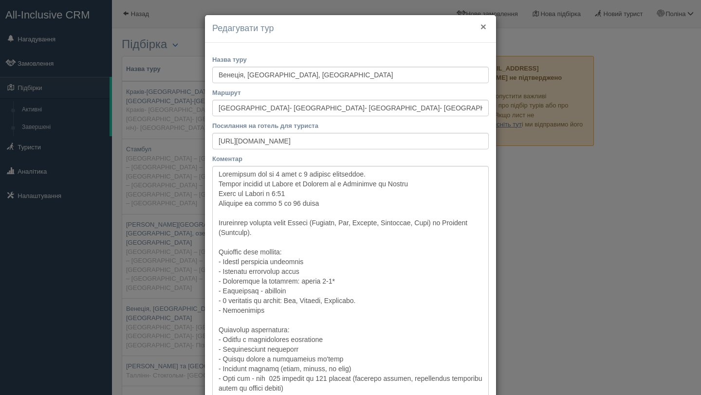
click at [483, 27] on button "×" at bounding box center [484, 26] width 6 height 10
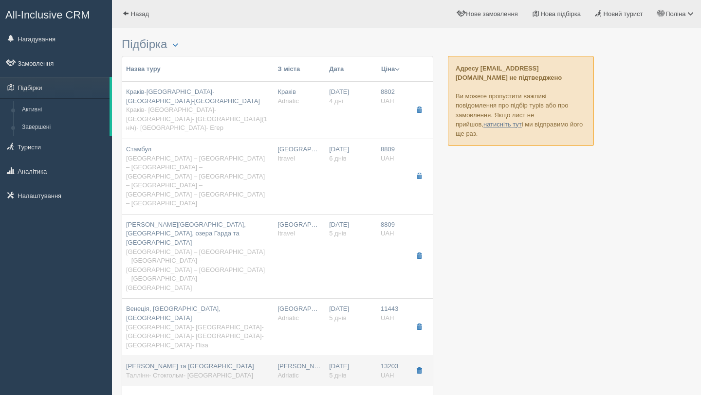
click at [196, 362] on div "[PERSON_NAME] та [GEOGRAPHIC_DATA] [GEOGRAPHIC_DATA]- [GEOGRAPHIC_DATA]" at bounding box center [190, 371] width 128 height 18
type input "[PERSON_NAME] та [GEOGRAPHIC_DATA]"
type input "Таллінн- Стокгольм- [GEOGRAPHIC_DATA]"
type input "[URL][DOMAIN_NAME][DATE]"
type input "13203"
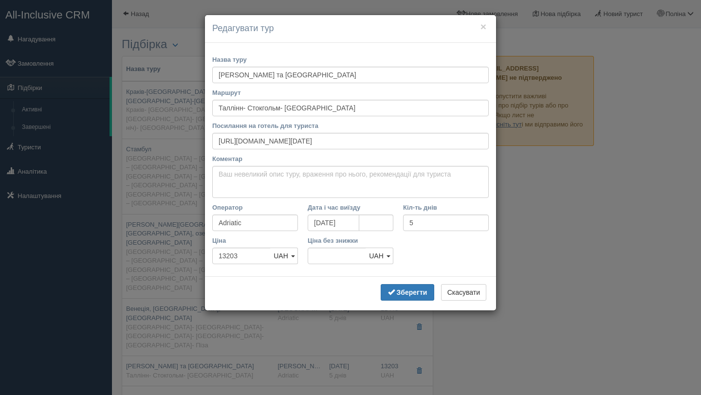
click at [475, 27] on h4 "Редагувати тур" at bounding box center [350, 28] width 277 height 13
click at [483, 29] on button "×" at bounding box center [484, 26] width 6 height 10
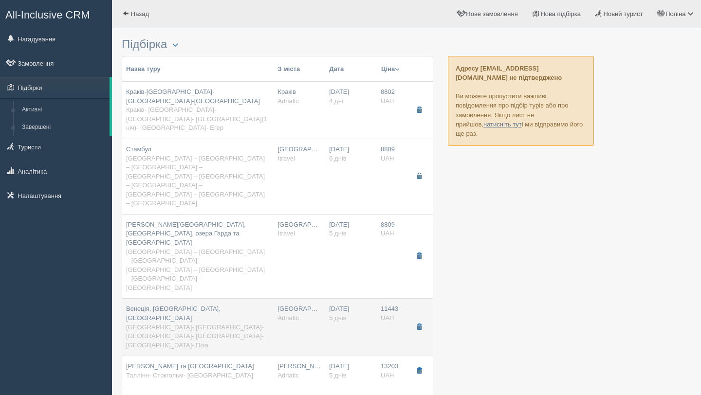
click at [207, 305] on div "Венеція, [GEOGRAPHIC_DATA], [GEOGRAPHIC_DATA] [GEOGRAPHIC_DATA]- [GEOGRAPHIC_DA…" at bounding box center [198, 327] width 144 height 45
type input "Венеція, [GEOGRAPHIC_DATA], [GEOGRAPHIC_DATA]"
type input "[GEOGRAPHIC_DATA]- [GEOGRAPHIC_DATA]- [GEOGRAPHIC_DATA]- [GEOGRAPHIC_DATA]- [GE…"
type input "[URL][DOMAIN_NAME]"
type textarea "Loremipsum dol si 7 amet c 2 adipisc elitseddoe. Tempor incidid ut Labore et Do…"
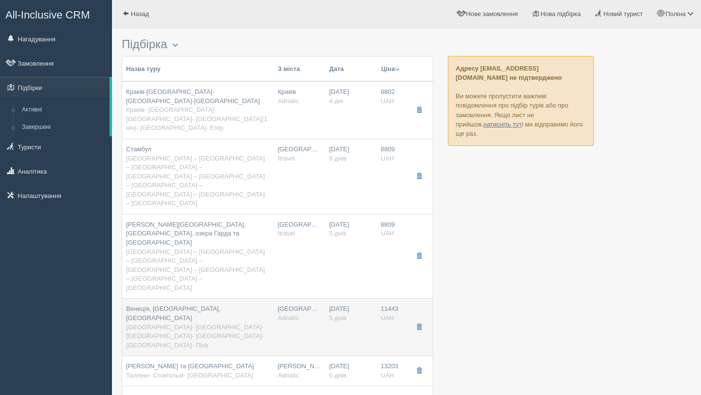
type input "11443"
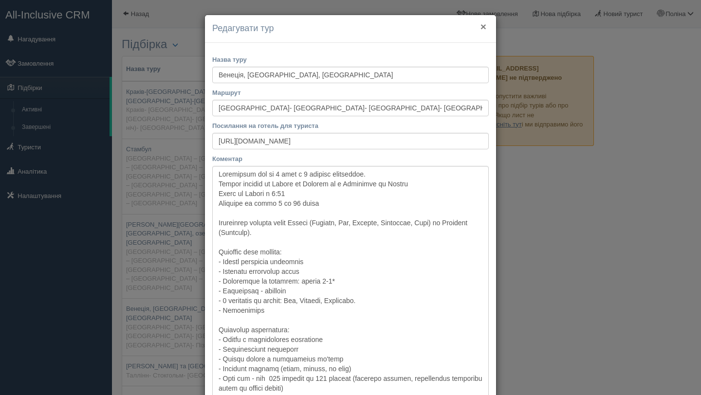
click at [484, 26] on button "×" at bounding box center [484, 26] width 6 height 10
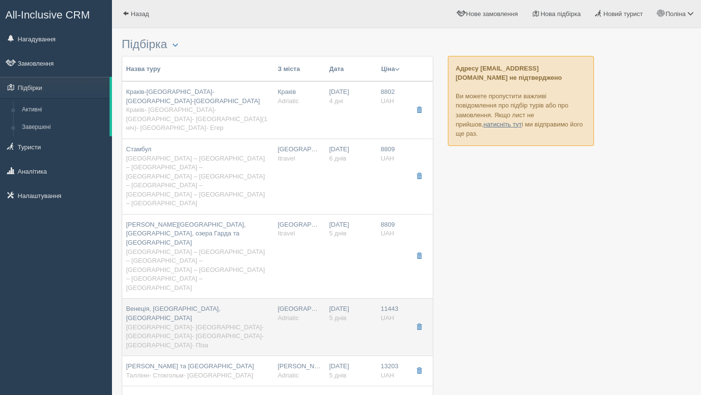
click at [216, 305] on div "Венеція, [GEOGRAPHIC_DATA], [GEOGRAPHIC_DATA] [GEOGRAPHIC_DATA]- [GEOGRAPHIC_DA…" at bounding box center [198, 327] width 144 height 45
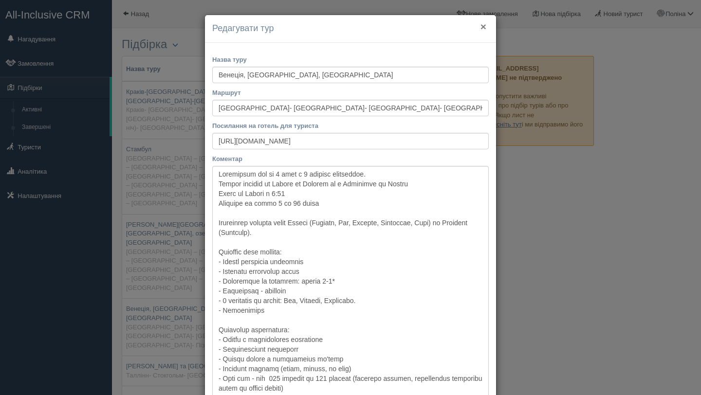
click at [483, 26] on button "×" at bounding box center [484, 26] width 6 height 10
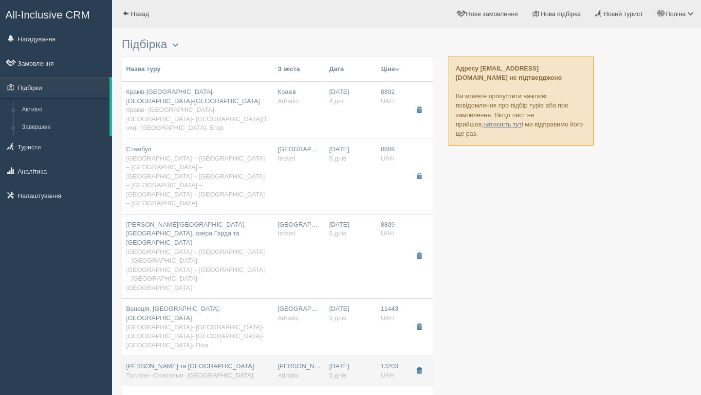
click at [250, 357] on td "[PERSON_NAME] та [GEOGRAPHIC_DATA] [GEOGRAPHIC_DATA]- [GEOGRAPHIC_DATA]" at bounding box center [197, 372] width 151 height 30
type input "[PERSON_NAME] та [GEOGRAPHIC_DATA]"
type input "Таллінн- Стокгольм- [GEOGRAPHIC_DATA]"
type input "[URL][DOMAIN_NAME][DATE]"
type input "13203"
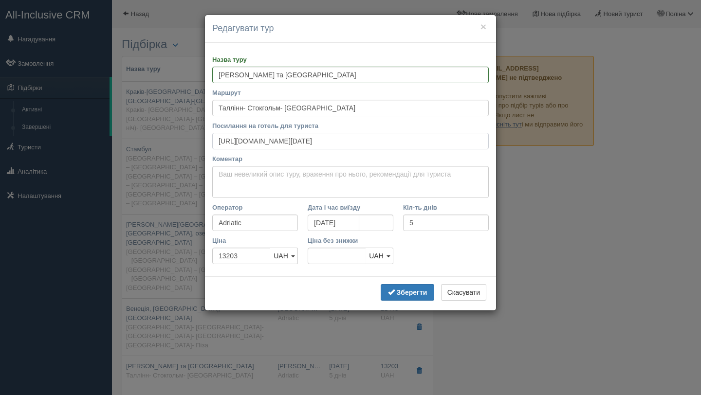
scroll to position [0, 15]
drag, startPoint x: 217, startPoint y: 145, endPoint x: 520, endPoint y: 163, distance: 303.5
click at [520, 163] on div "× Редагувати тур Назва туру [GEOGRAPHIC_DATA] та [GEOGRAPHIC_DATA] Маршрут [GEO…" at bounding box center [350, 197] width 701 height 395
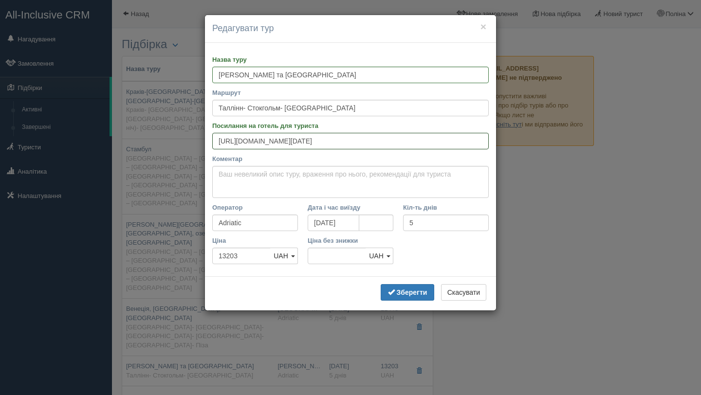
scroll to position [0, 0]
click at [272, 180] on textarea "Коментар" at bounding box center [350, 182] width 277 height 32
paste textarea "Автобусний тур на 5 днів з 2 нічними переїздами + морський круїз по Балтійськом…"
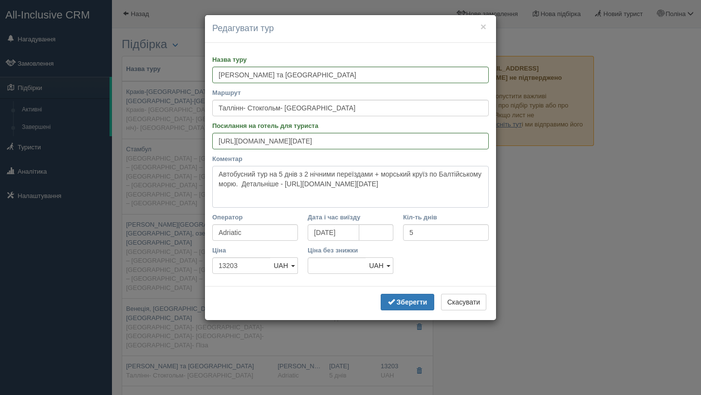
drag, startPoint x: 289, startPoint y: 183, endPoint x: 372, endPoint y: 192, distance: 83.4
click at [372, 192] on textarea "Автобусний тур на 5 днів з 2 нічними переїздами + морський круїз по Балтійськом…" at bounding box center [350, 187] width 277 height 42
type textarea "Автобусний тур на 5 днів з 2 нічними переїздами + морський круїз по Балтійськом…"
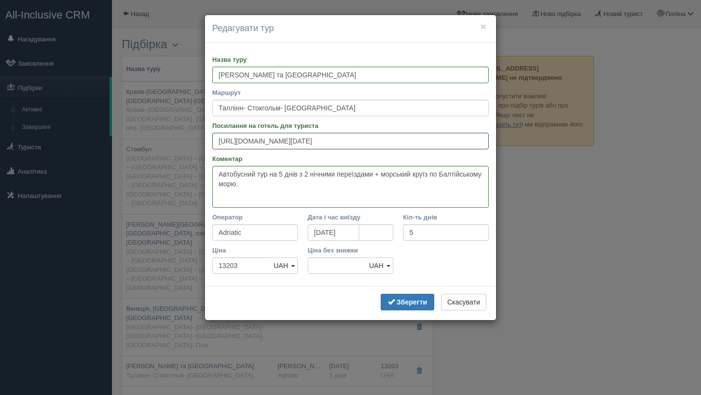
scroll to position [0, 15]
drag, startPoint x: 216, startPoint y: 139, endPoint x: 512, endPoint y: 144, distance: 296.7
click at [512, 144] on div "× Редагувати тур Назва туру [GEOGRAPHIC_DATA] та [GEOGRAPHIC_DATA] Маршрут [GEO…" at bounding box center [350, 197] width 701 height 395
paste input "[URL][DOMAIN_NAME]"
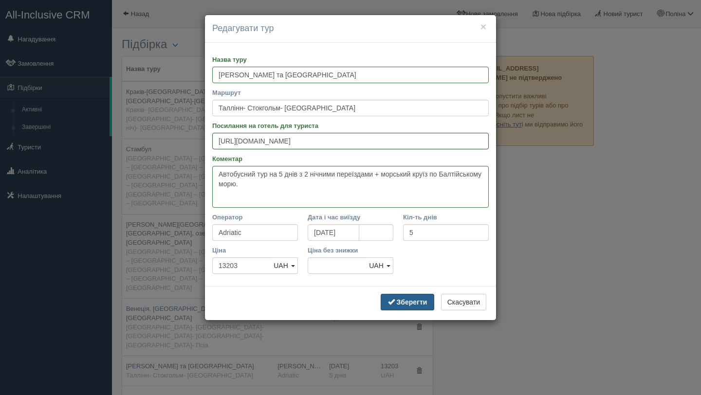
type input "[URL][DOMAIN_NAME]"
click at [413, 303] on b "Зберегти" at bounding box center [412, 303] width 31 height 8
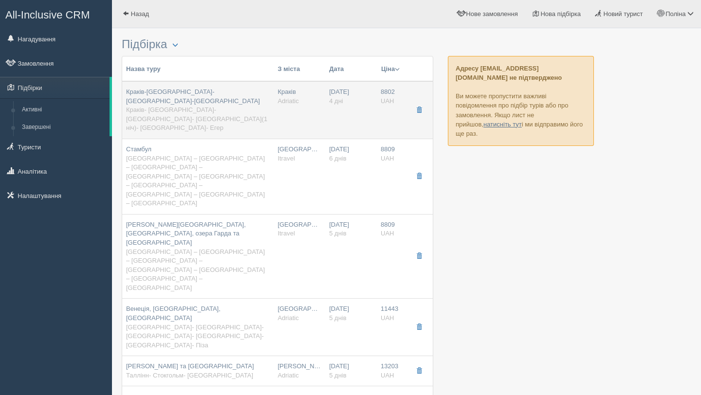
click at [178, 106] on span "Краків- [GEOGRAPHIC_DATA]- [GEOGRAPHIC_DATA]- [GEOGRAPHIC_DATA](1 ніч)- [GEOGRA…" at bounding box center [196, 118] width 141 height 25
type input "Краків-[GEOGRAPHIC_DATA]-[GEOGRAPHIC_DATA]-[GEOGRAPHIC_DATA]"
type input "Краків- [GEOGRAPHIC_DATA]- [GEOGRAPHIC_DATA]- [GEOGRAPHIC_DATA](1 ніч)- [GEOGRA…"
type input "[URL][DOMAIN_NAME]"
type textarea "Lo ipsumdolo si am, co adi elitse doeius-temporin 8 utl, etdolore magn aliq eni…"
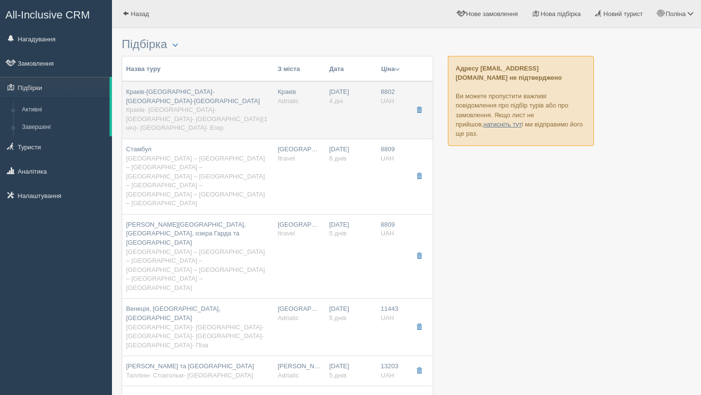
type input "4"
type input "8802"
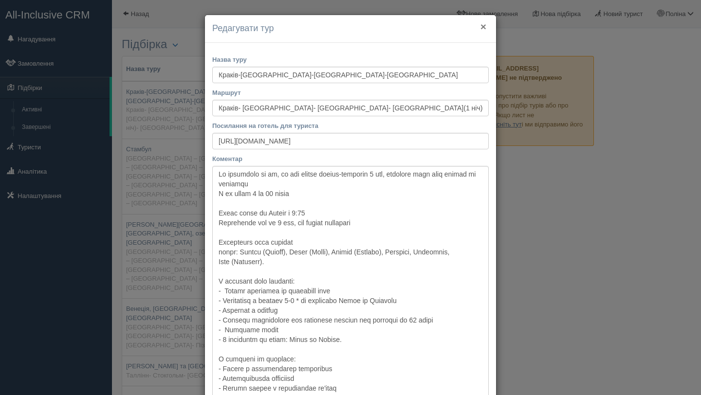
click at [486, 25] on button "×" at bounding box center [484, 26] width 6 height 10
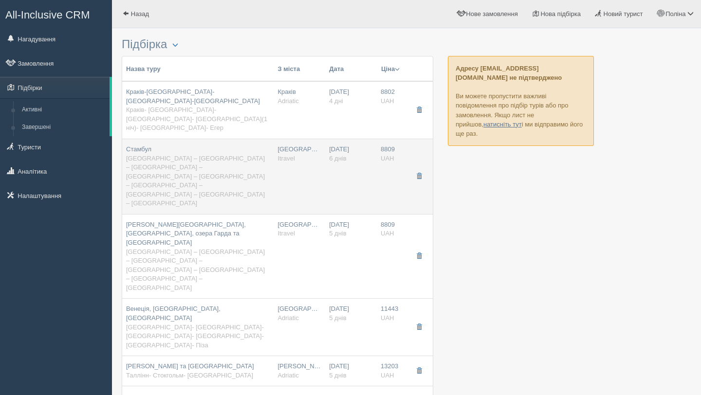
click at [254, 155] on span "[GEOGRAPHIC_DATA] – [GEOGRAPHIC_DATA] – [GEOGRAPHIC_DATA] – [GEOGRAPHIC_DATA] –…" at bounding box center [195, 181] width 139 height 53
type input "Стамбул"
type input "[GEOGRAPHIC_DATA] – [GEOGRAPHIC_DATA] – [GEOGRAPHIC_DATA] – [GEOGRAPHIC_DATA] –…"
type input "[URL][DOMAIN_NAME]"
type textarea "Lor ipsumd 3 sita, 9 cons a elitse, 8 doeius temporin Utlabo etdolor ma Aliqua …"
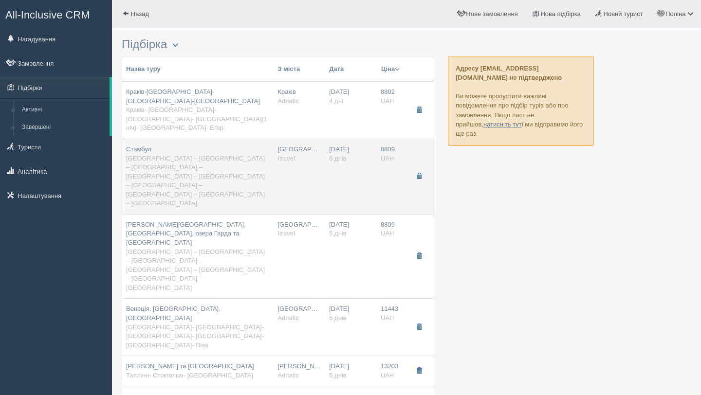
type input "Itravel"
type input "6"
type input "8809"
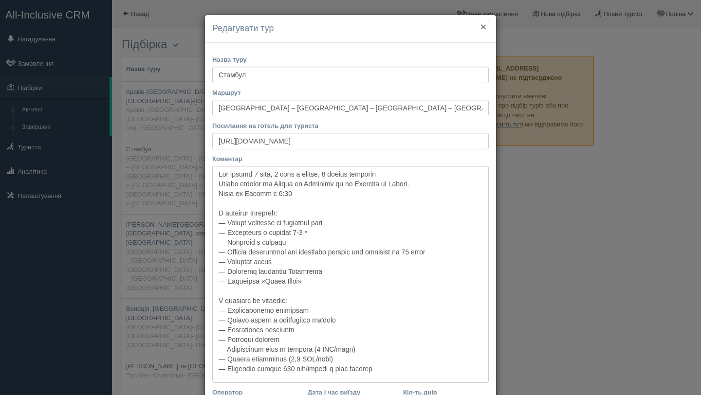
click at [484, 29] on button "×" at bounding box center [484, 26] width 6 height 10
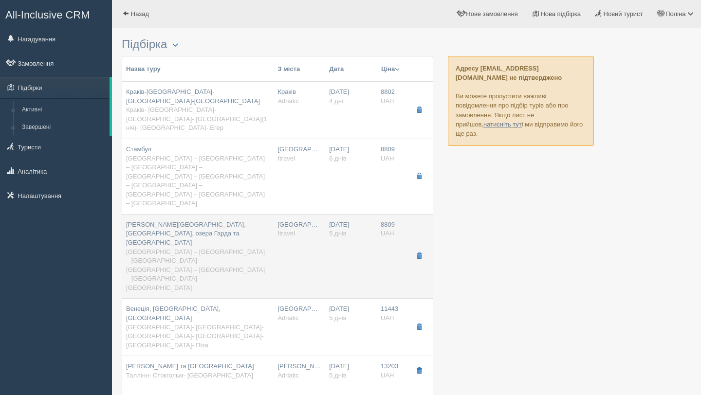
click at [226, 221] on div "[PERSON_NAME][GEOGRAPHIC_DATA], [GEOGRAPHIC_DATA], озера Гарда та [GEOGRAPHIC_D…" at bounding box center [198, 257] width 144 height 73
type input "[PERSON_NAME][GEOGRAPHIC_DATA], [GEOGRAPHIC_DATA], озера Гарда та [GEOGRAPHIC_D…"
type input "[GEOGRAPHIC_DATA] – [GEOGRAPHIC_DATA] – [GEOGRAPHIC_DATA] – [GEOGRAPHIC_DATA] –…"
type input "[URL][DOMAIN_NAME]"
type textarea "Lor ip 0 dolo, 9 sitame consecte, 2 adip e seddoei Tempo incididu ut Labore et …"
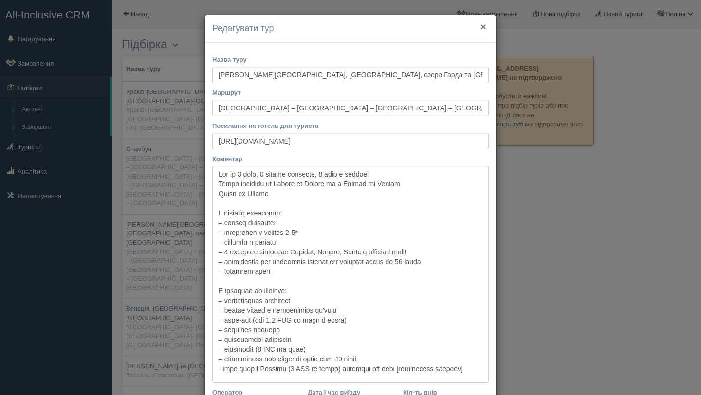
click at [481, 29] on button "×" at bounding box center [484, 26] width 6 height 10
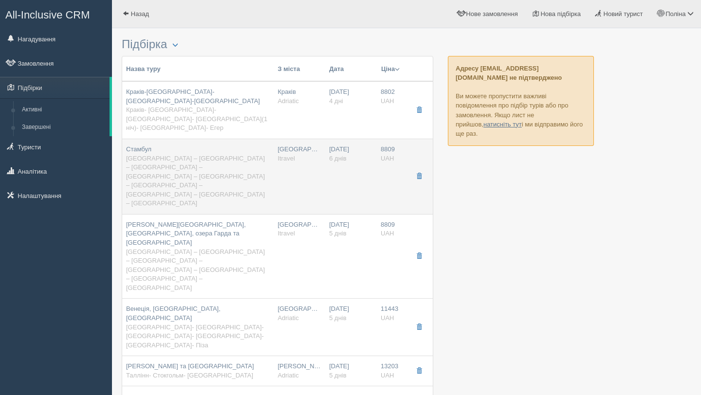
click at [213, 145] on div "Стамбул [GEOGRAPHIC_DATA] – [GEOGRAPHIC_DATA] – [GEOGRAPHIC_DATA] – [GEOGRAPHIC…" at bounding box center [198, 176] width 144 height 63
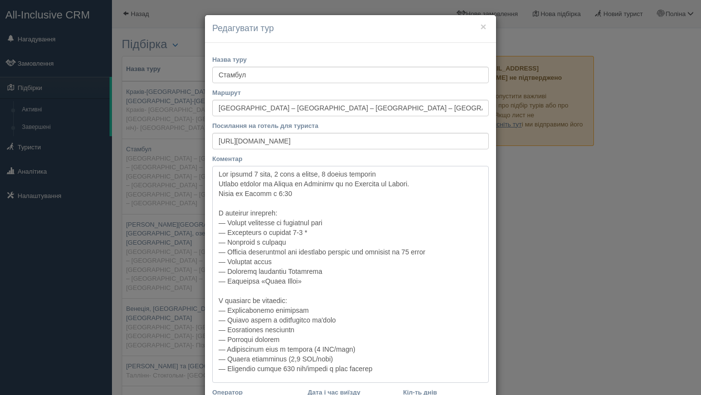
click at [299, 193] on textarea "Коментар" at bounding box center [350, 274] width 277 height 217
click at [217, 174] on textarea "Коментар" at bounding box center [350, 274] width 277 height 217
click at [230, 176] on textarea "Коментар" at bounding box center [350, 279] width 277 height 227
